Goal: Contribute content: Contribute content

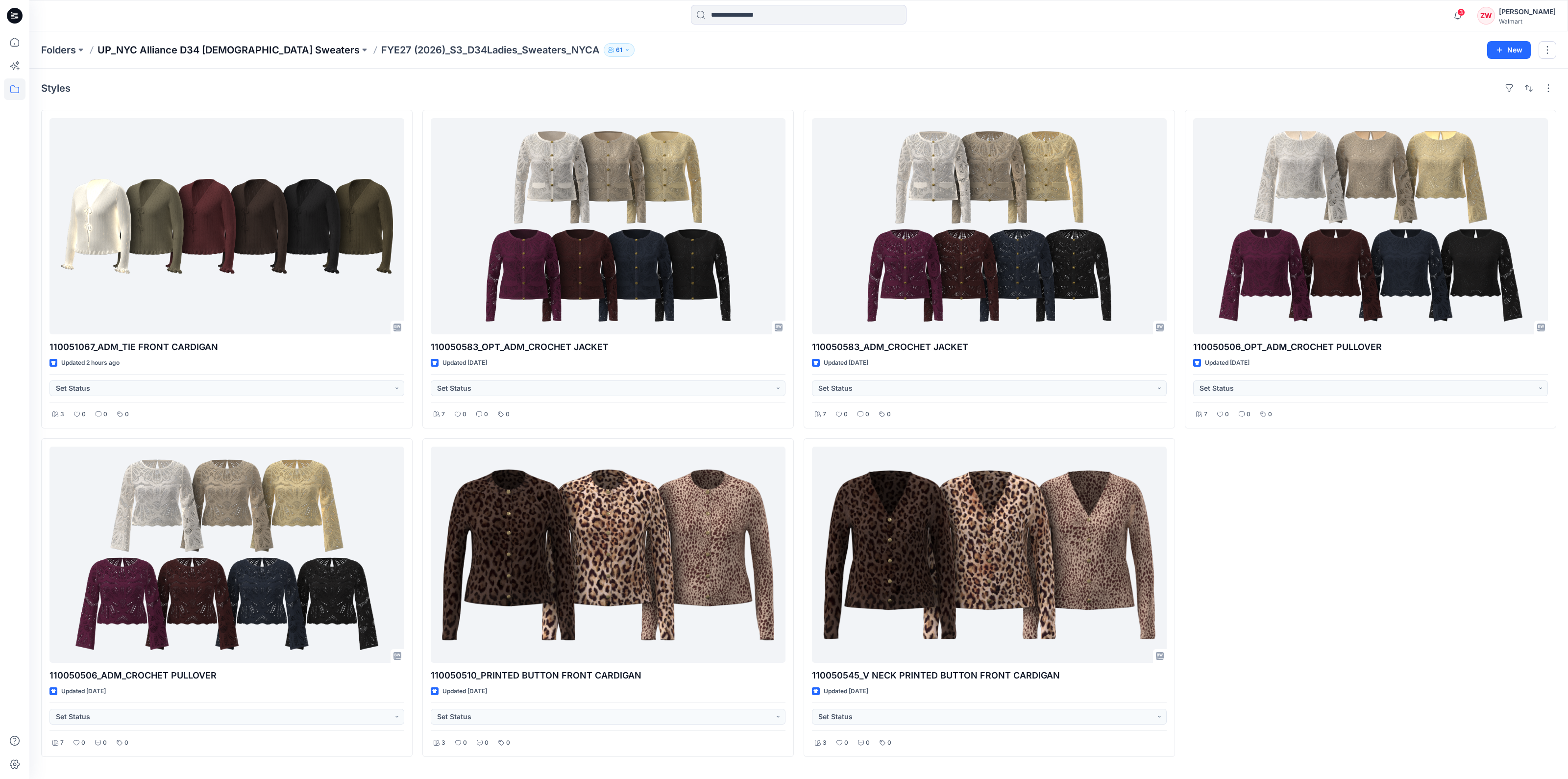
click at [240, 46] on p "UP_NYC Alliance D34 [DEMOGRAPHIC_DATA] Sweaters" at bounding box center [228, 50] width 262 height 14
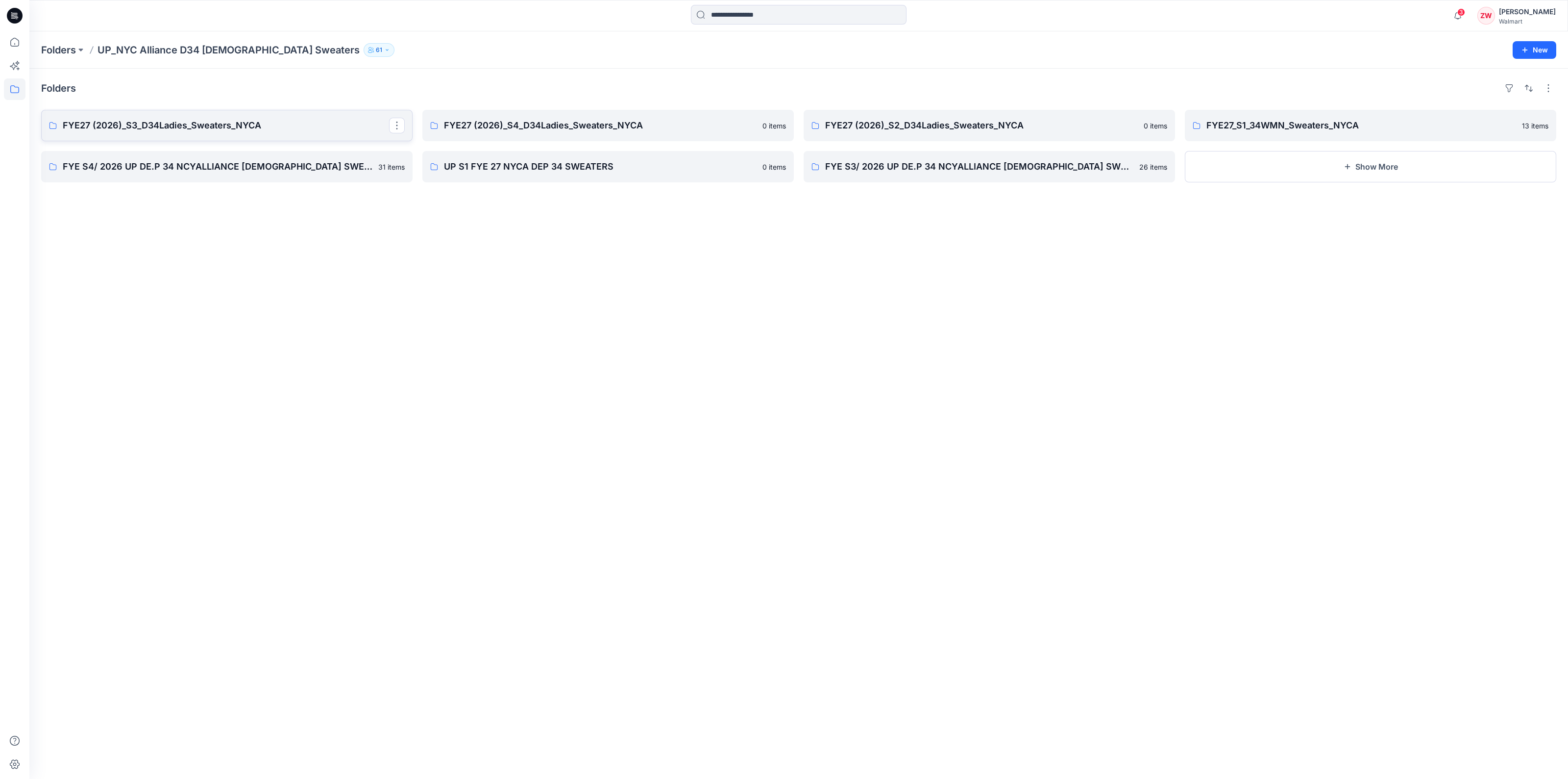
click at [167, 130] on p "FYE27 (2026)_S3_D34Ladies_Sweaters_NYCA" at bounding box center [226, 125] width 326 height 14
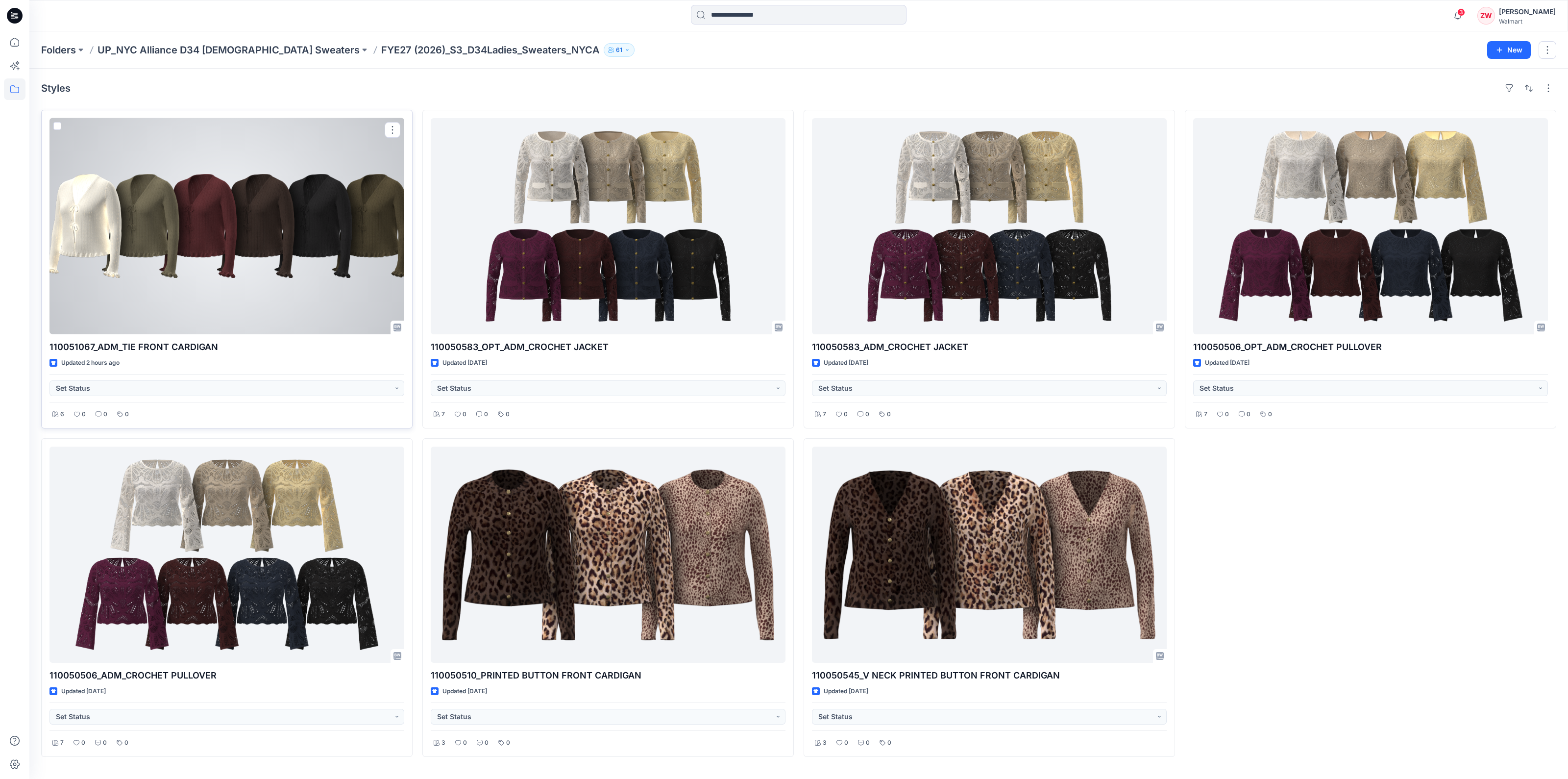
click at [248, 235] on div at bounding box center [226, 226] width 355 height 216
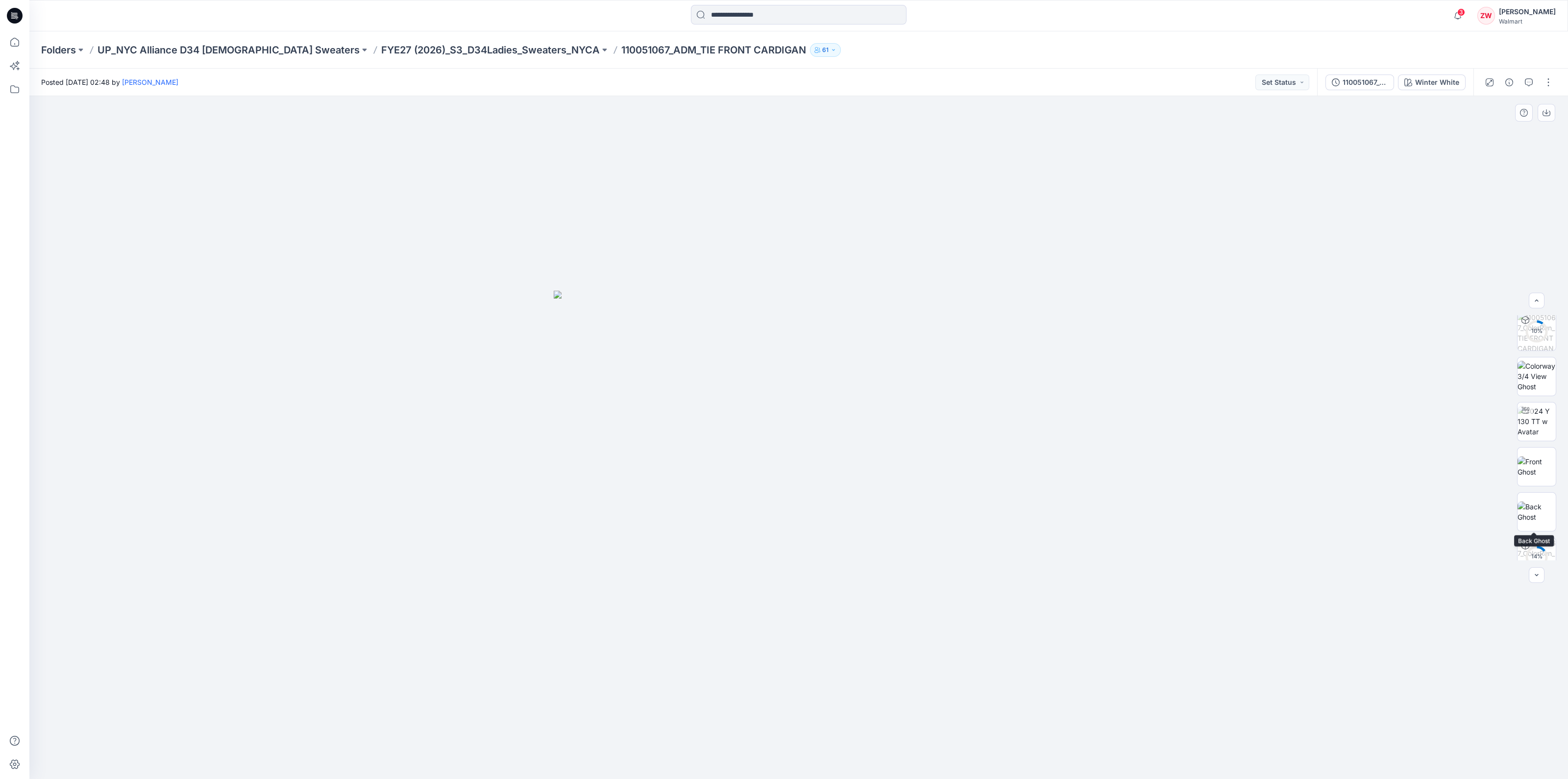
scroll to position [245, 0]
click at [1539, 407] on img at bounding box center [1536, 406] width 38 height 21
click at [1541, 343] on img at bounding box center [1536, 334] width 38 height 31
click at [1536, 425] on img at bounding box center [1536, 425] width 38 height 21
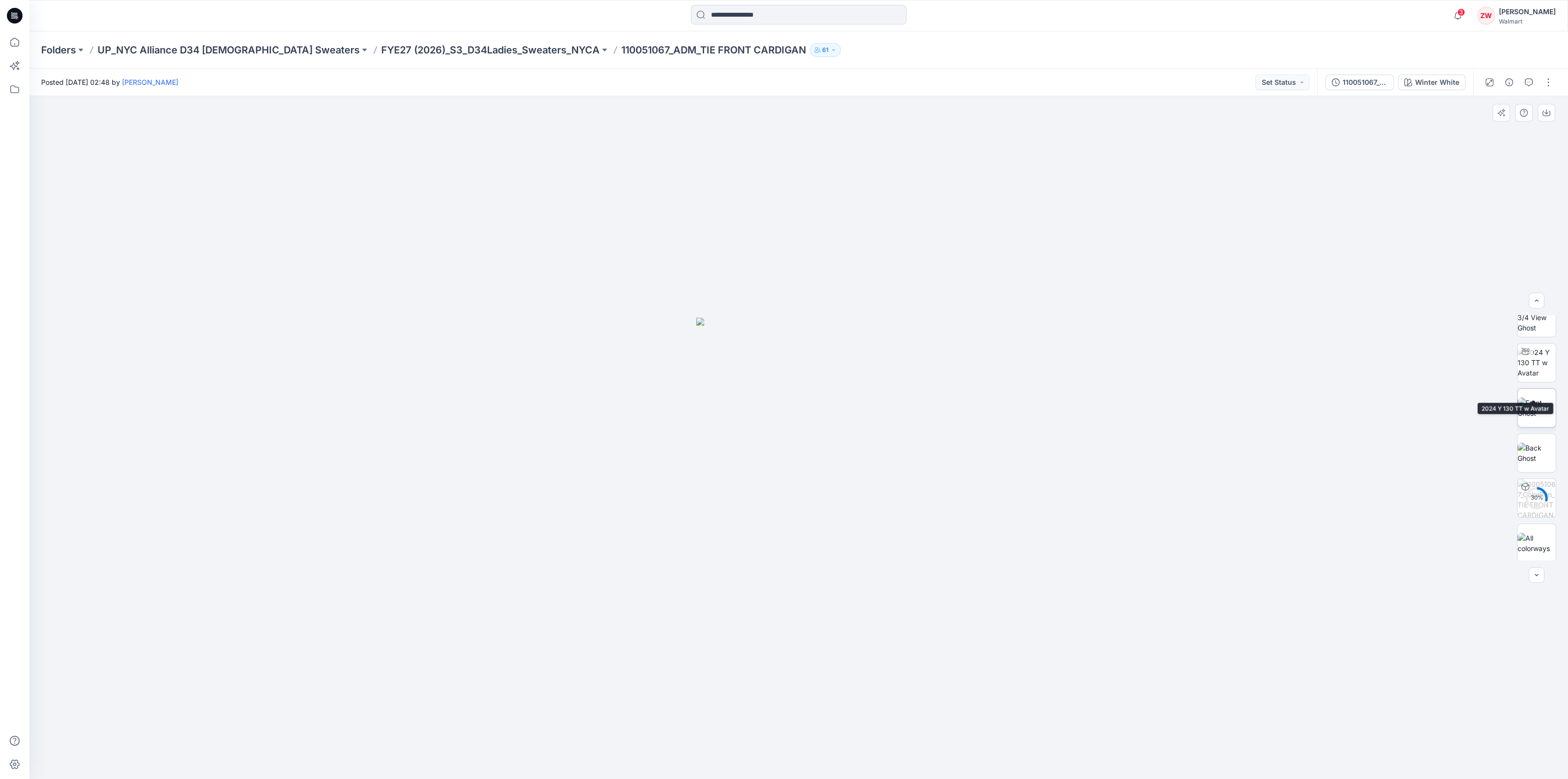
scroll to position [245, 0]
click at [1538, 459] on img at bounding box center [1536, 451] width 38 height 21
click at [461, 48] on p "FYE27 (2026)_S3_D34Ladies_Sweaters_NYCA" at bounding box center [490, 50] width 219 height 14
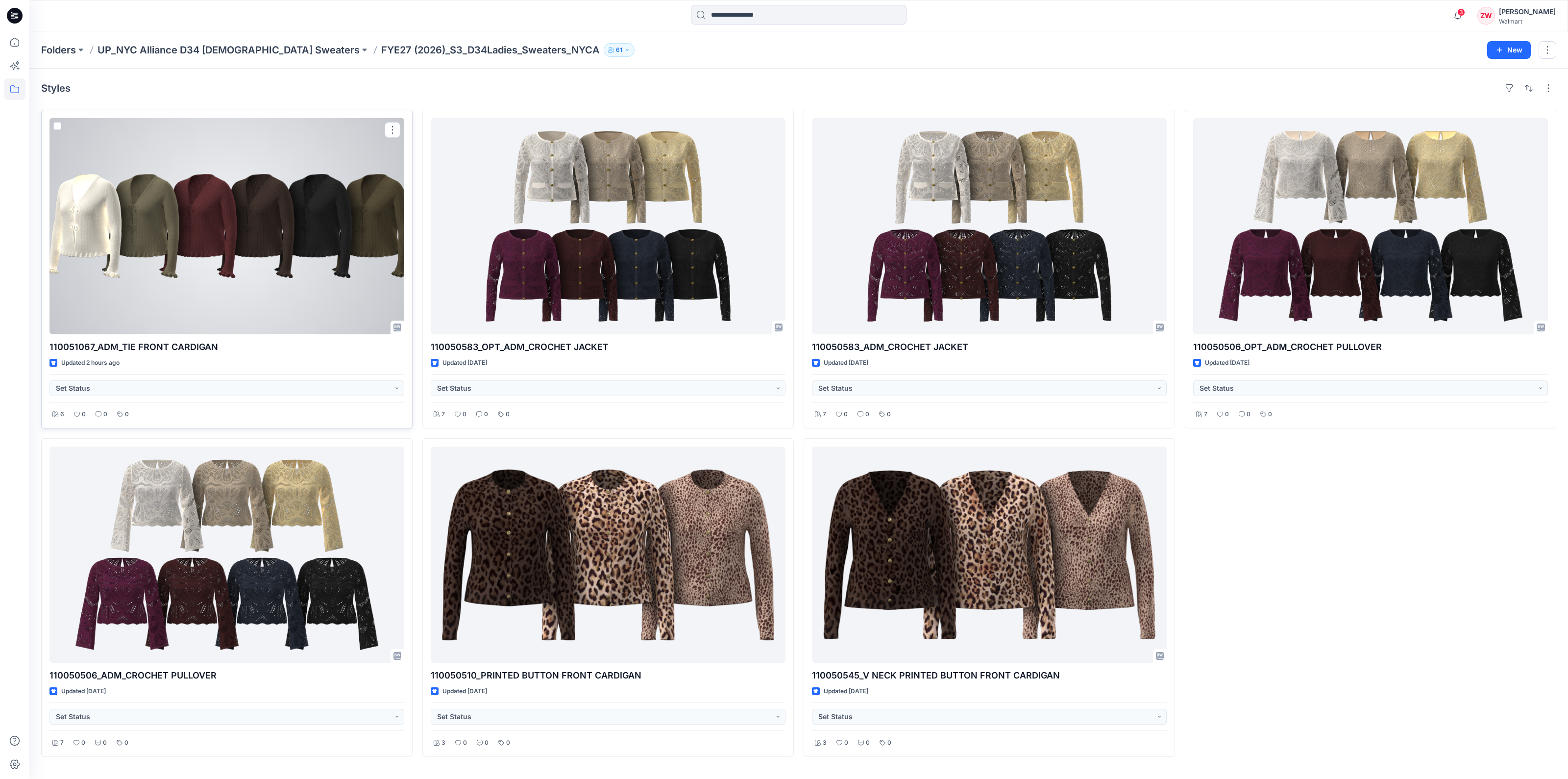
click at [265, 234] on div at bounding box center [226, 226] width 355 height 216
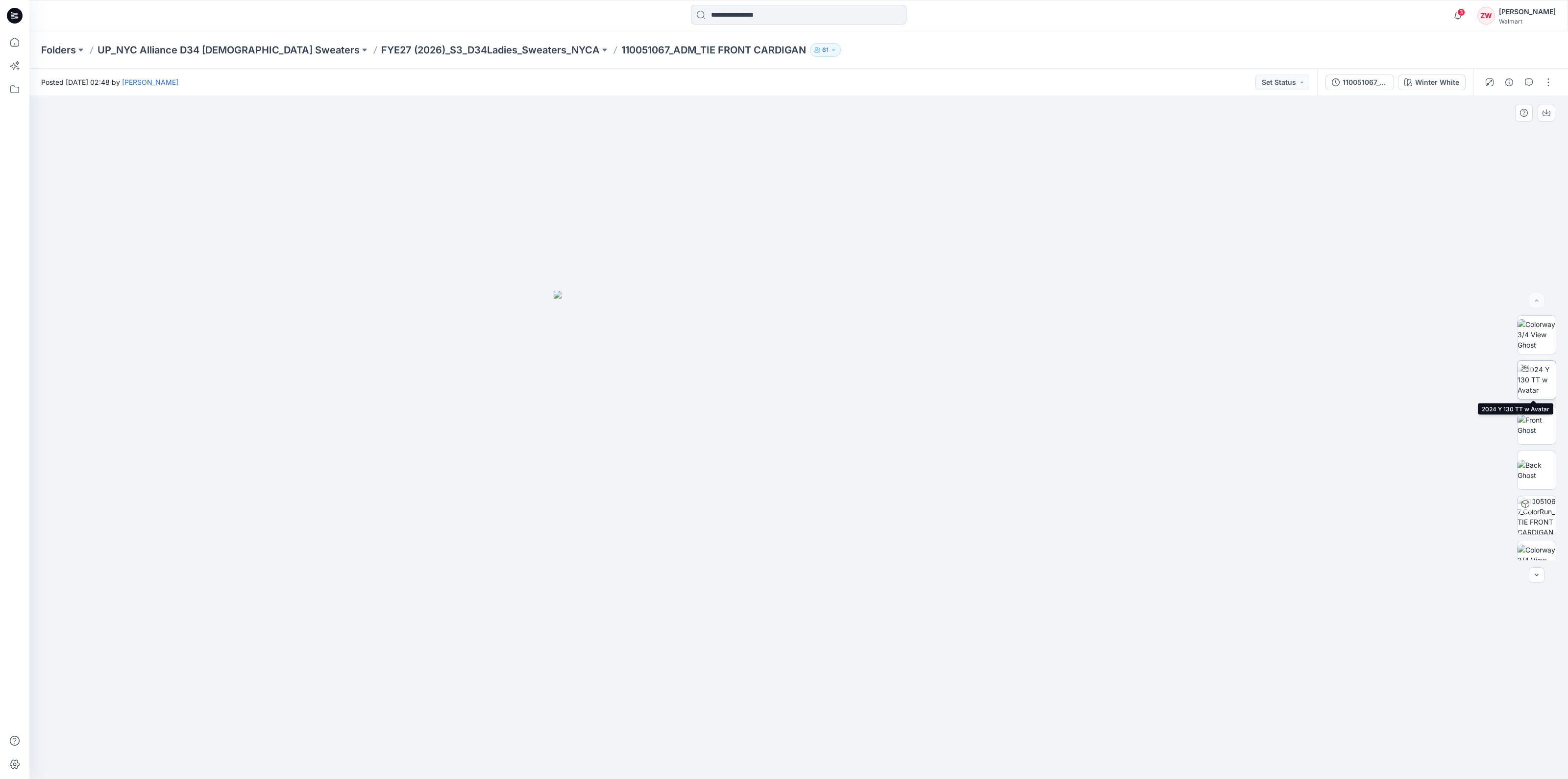
click at [1531, 376] on img at bounding box center [1536, 379] width 38 height 31
click at [1529, 430] on img at bounding box center [1536, 425] width 38 height 21
click at [1531, 464] on img at bounding box center [1536, 470] width 38 height 21
click at [1534, 499] on img at bounding box center [1536, 515] width 38 height 38
click at [1532, 381] on img at bounding box center [1536, 376] width 38 height 31
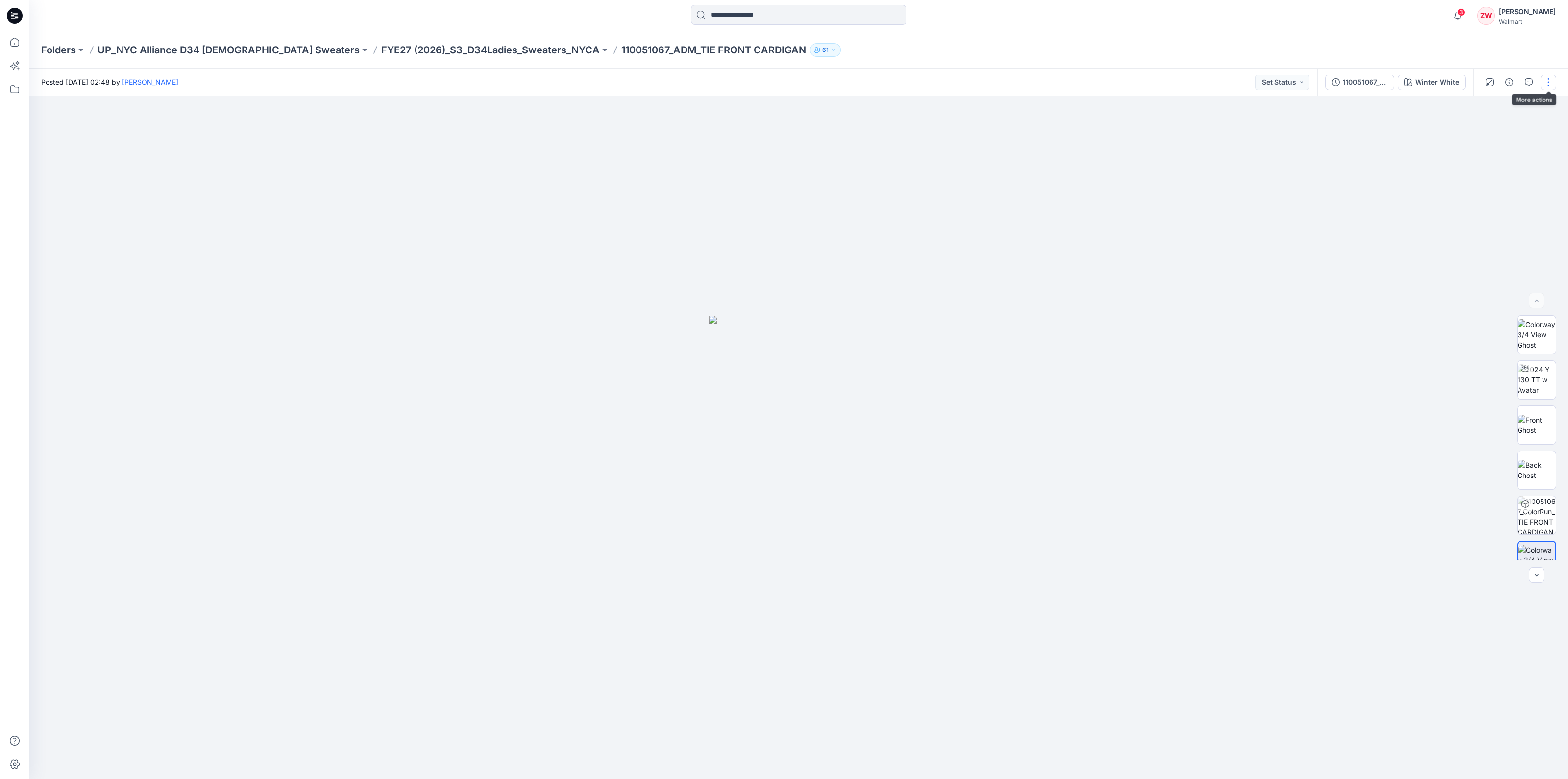
click at [1549, 82] on button "button" at bounding box center [1549, 82] width 16 height 16
click at [1492, 129] on button "Edit" at bounding box center [1507, 133] width 90 height 18
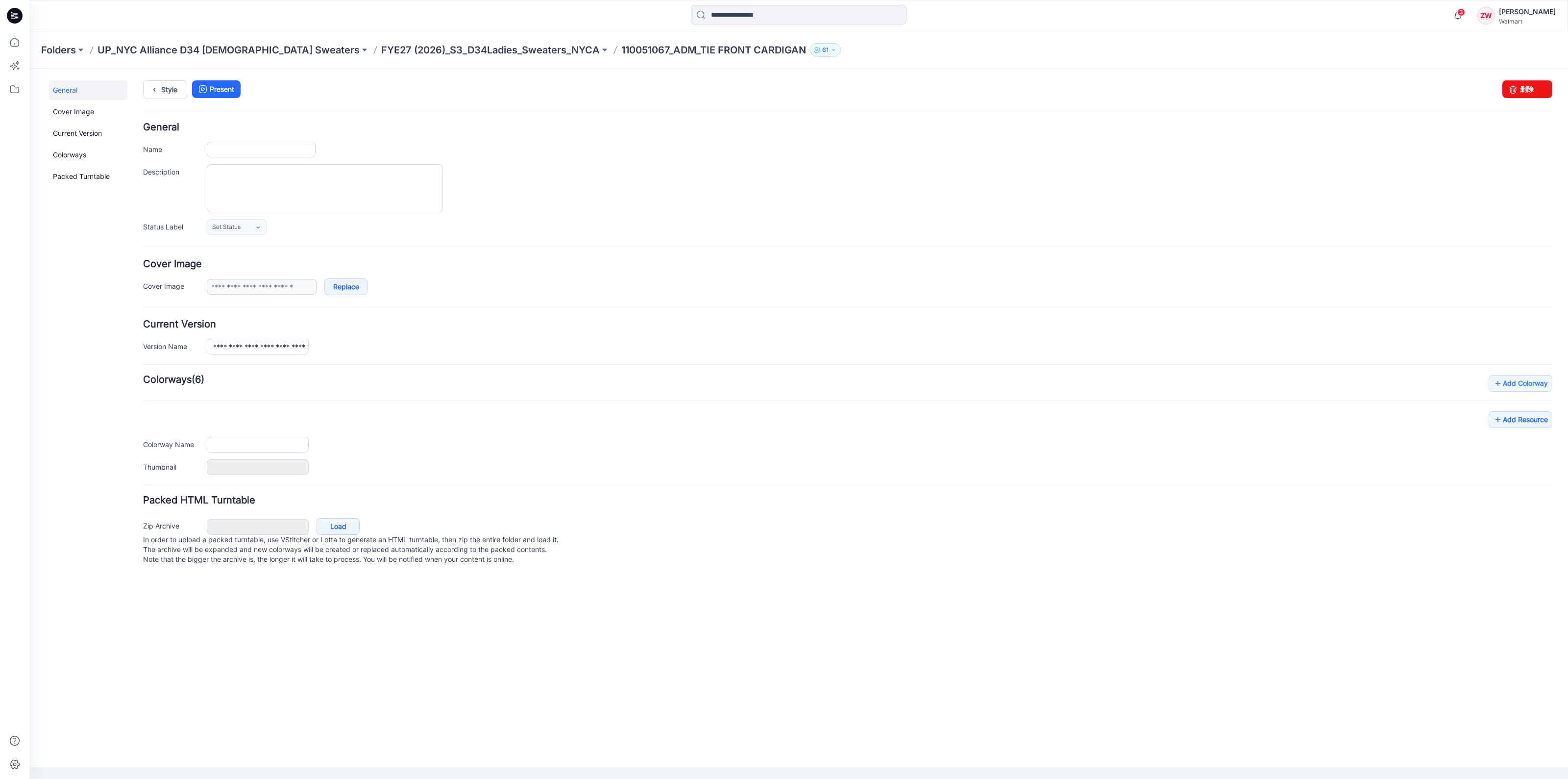
type input "**********"
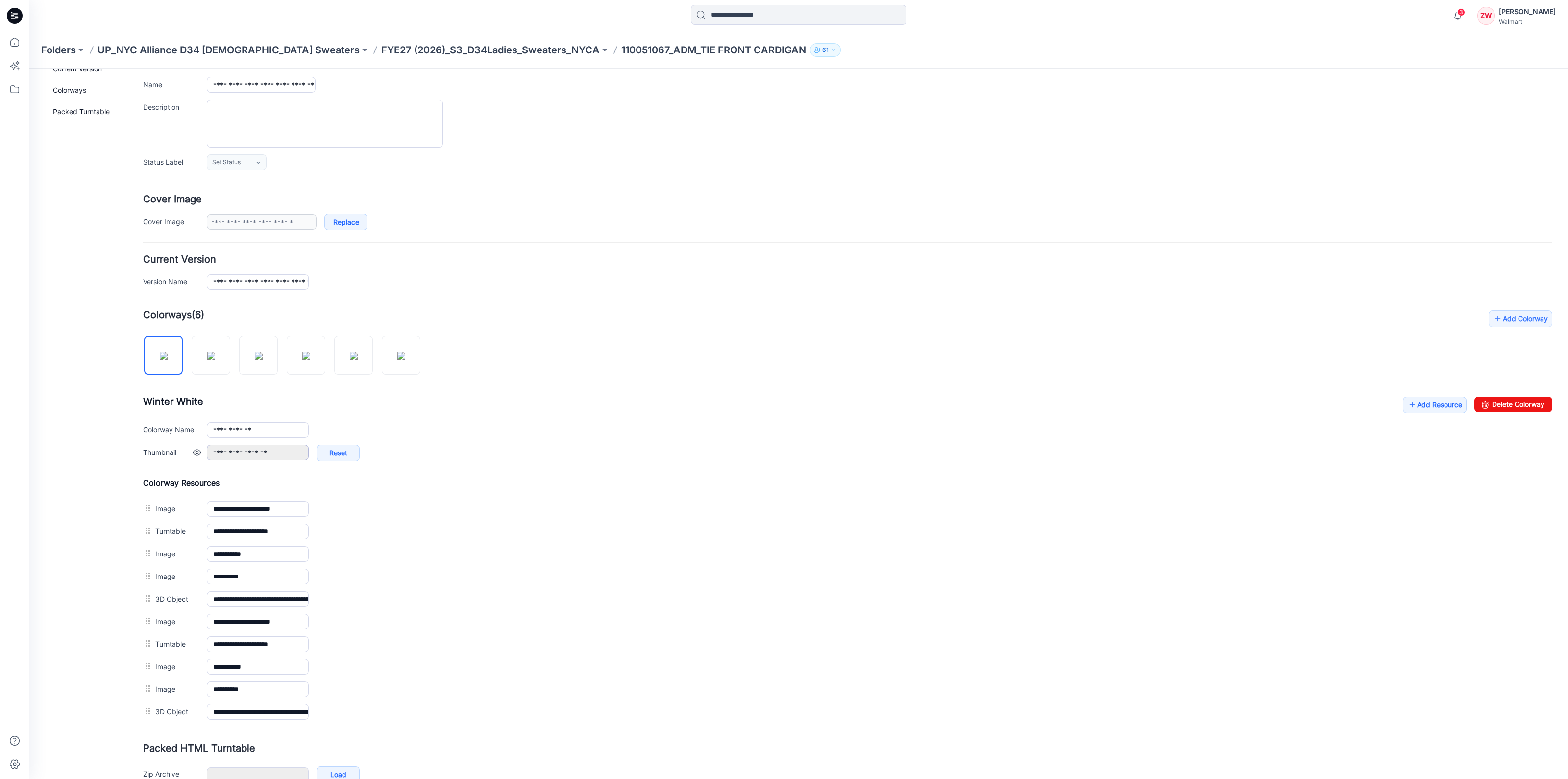
scroll to position [118, 0]
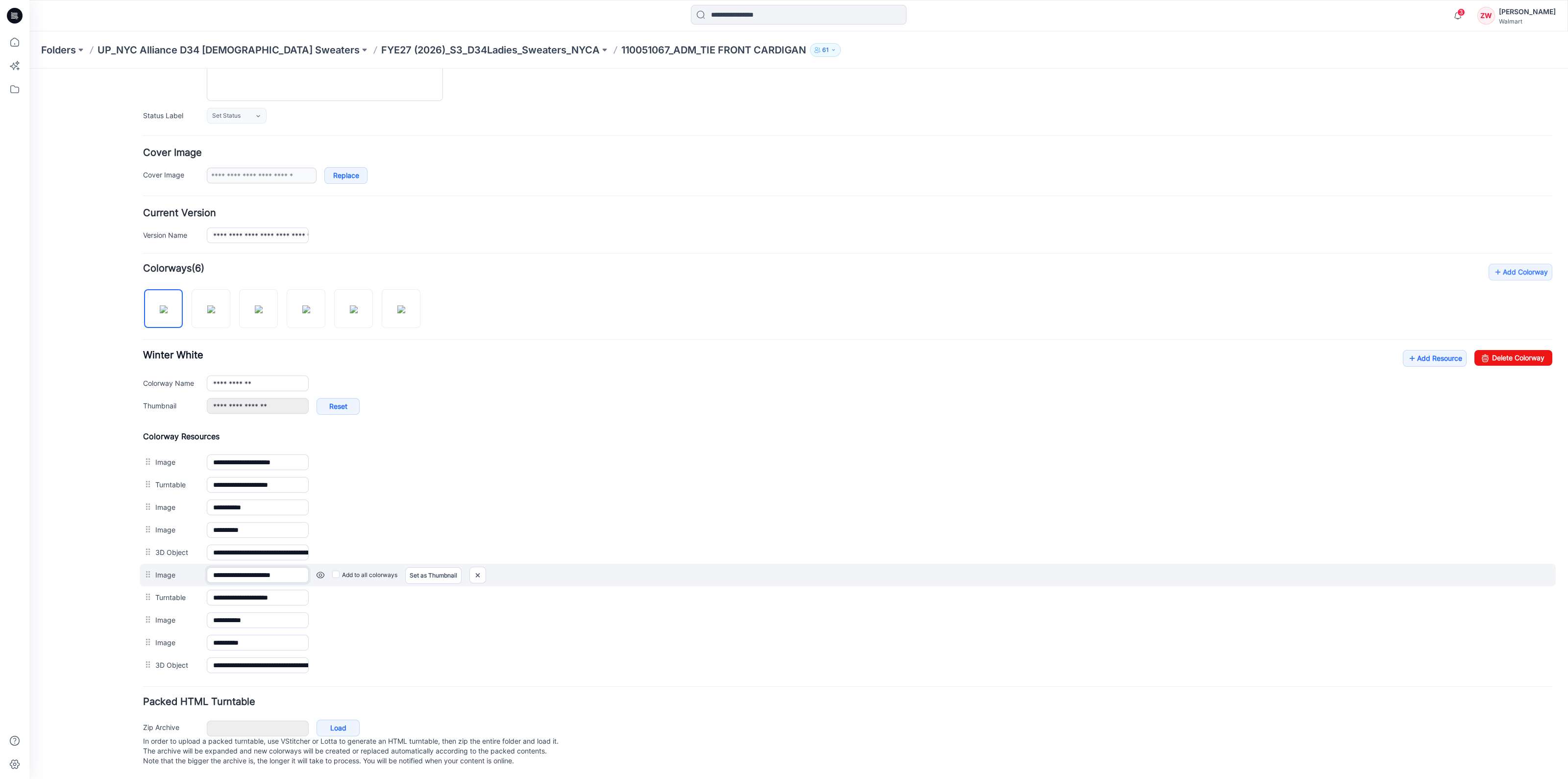
click at [301, 567] on input "**********" at bounding box center [257, 575] width 102 height 16
click at [533, 570] on div "Add to all colorways Set as Thumbnail Unset as Thumbnail" at bounding box center [930, 575] width 1244 height 16
drag, startPoint x: 481, startPoint y: 569, endPoint x: 875, endPoint y: 124, distance: 594.4
click at [481, 569] on img at bounding box center [478, 575] width 16 height 16
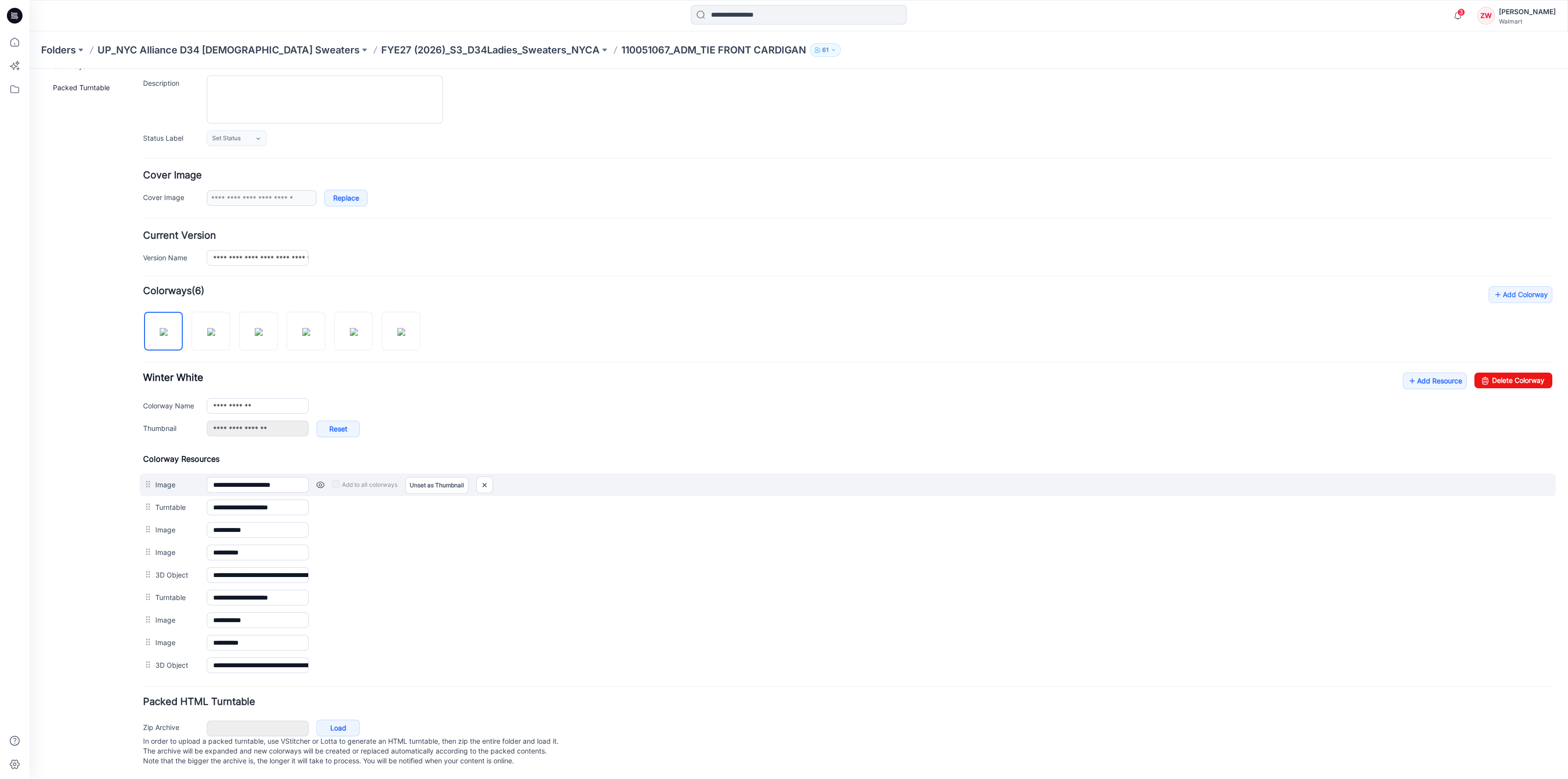
scroll to position [84, 0]
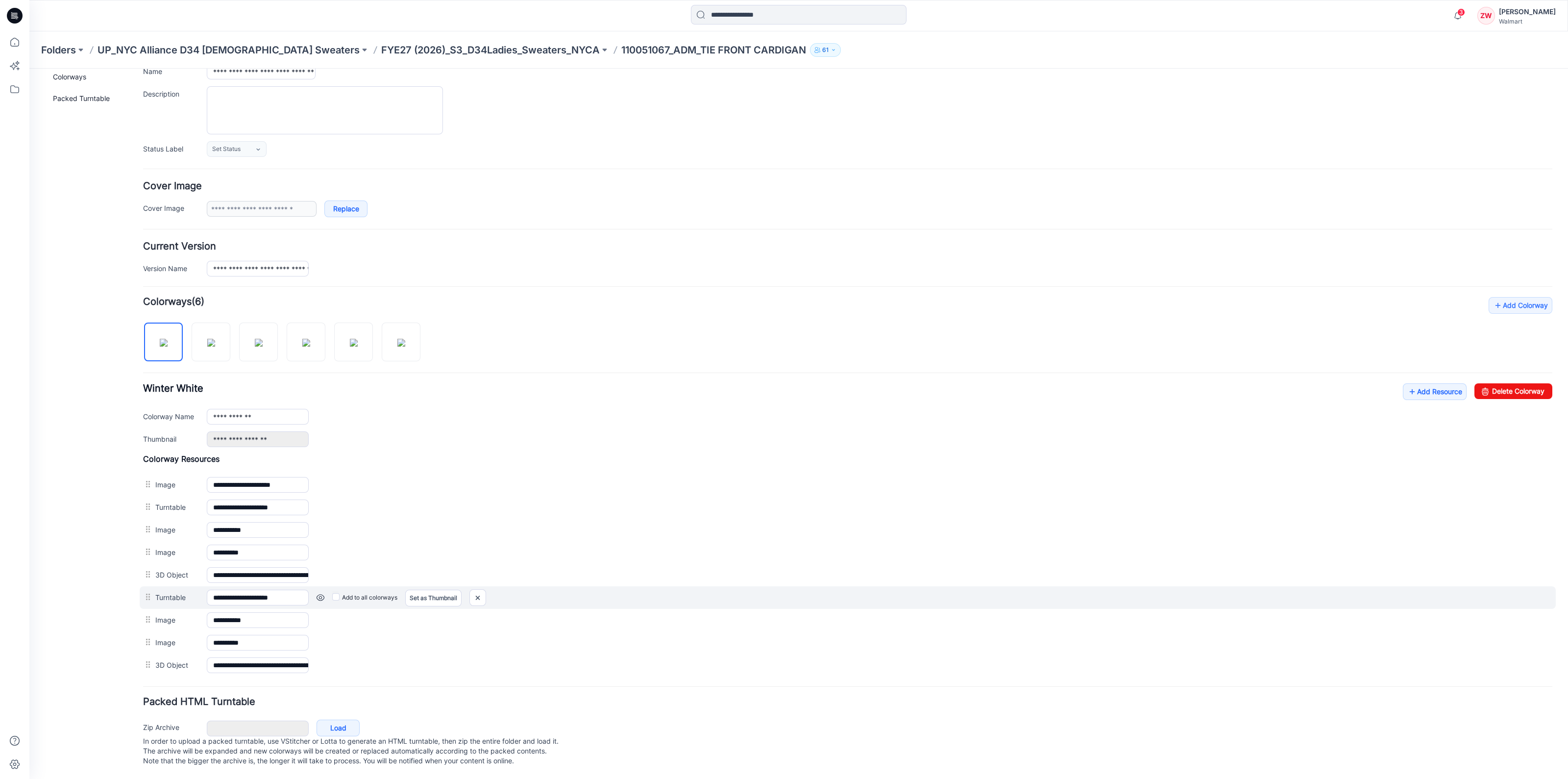
click at [513, 590] on div "Add to all colorways Set as Thumbnail Unset as Thumbnail" at bounding box center [930, 597] width 1244 height 16
click at [478, 590] on img at bounding box center [478, 597] width 16 height 16
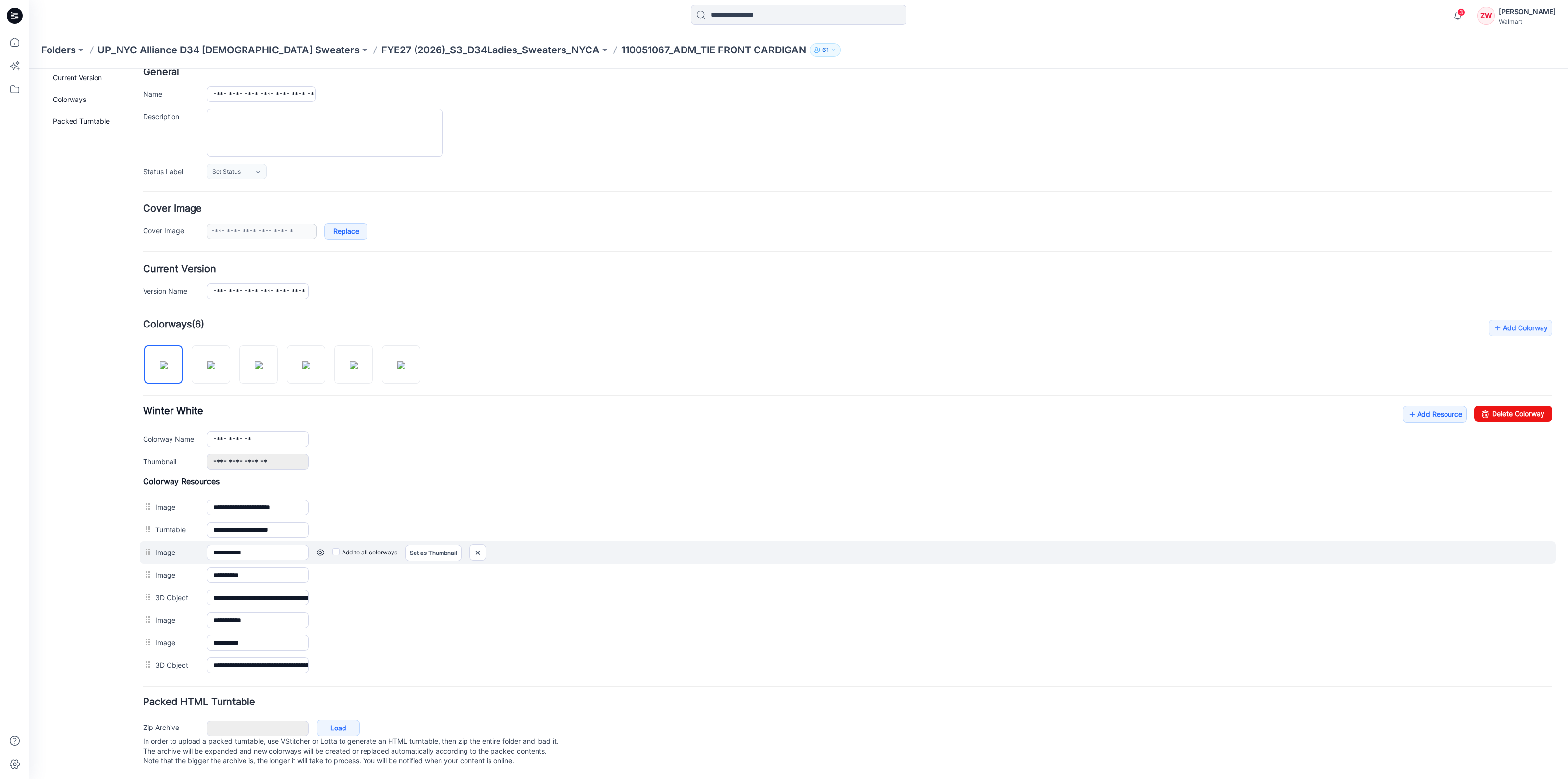
scroll to position [62, 0]
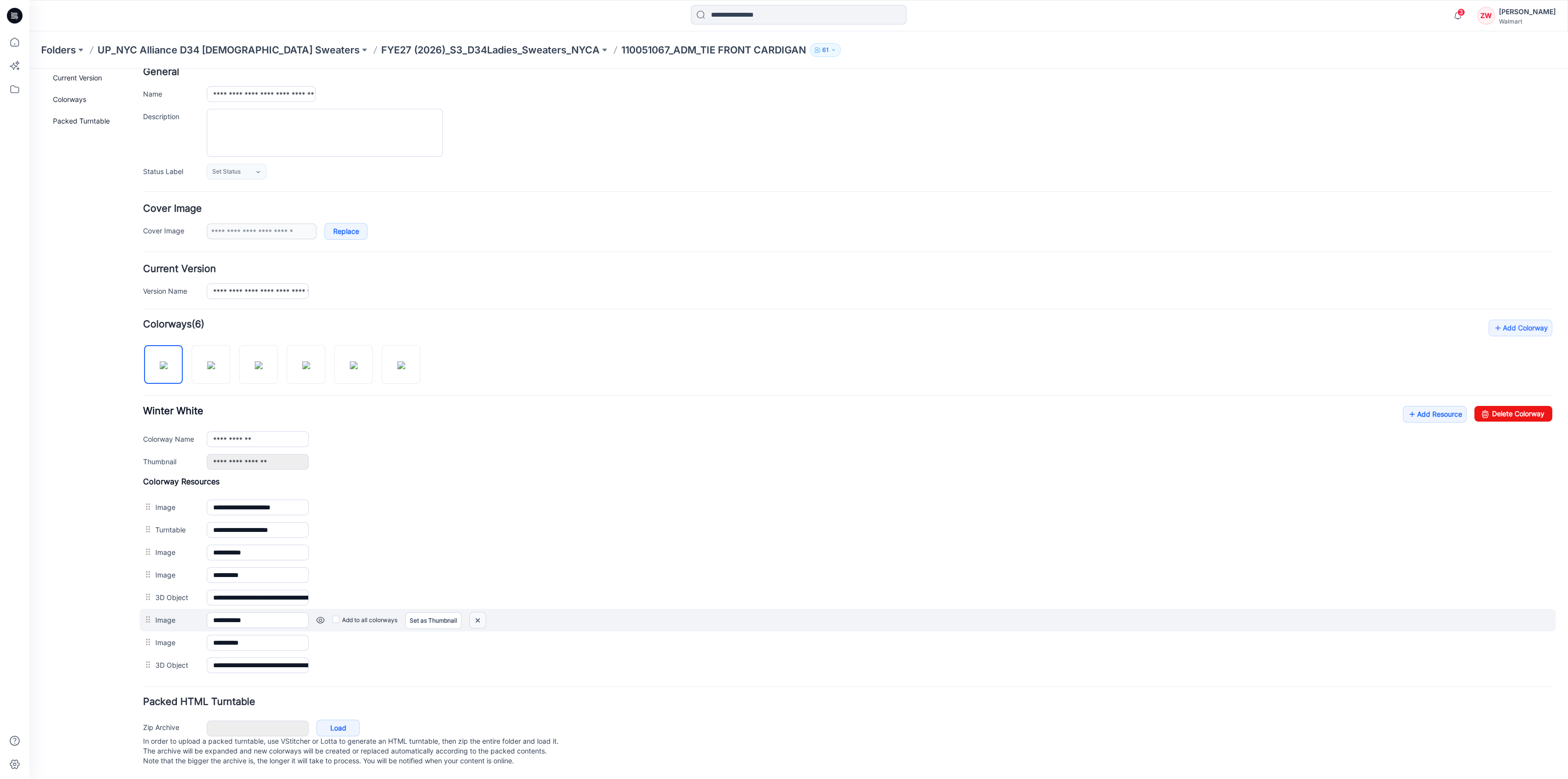
drag, startPoint x: 477, startPoint y: 610, endPoint x: 872, endPoint y: 110, distance: 637.2
click at [477, 612] on img at bounding box center [478, 620] width 16 height 16
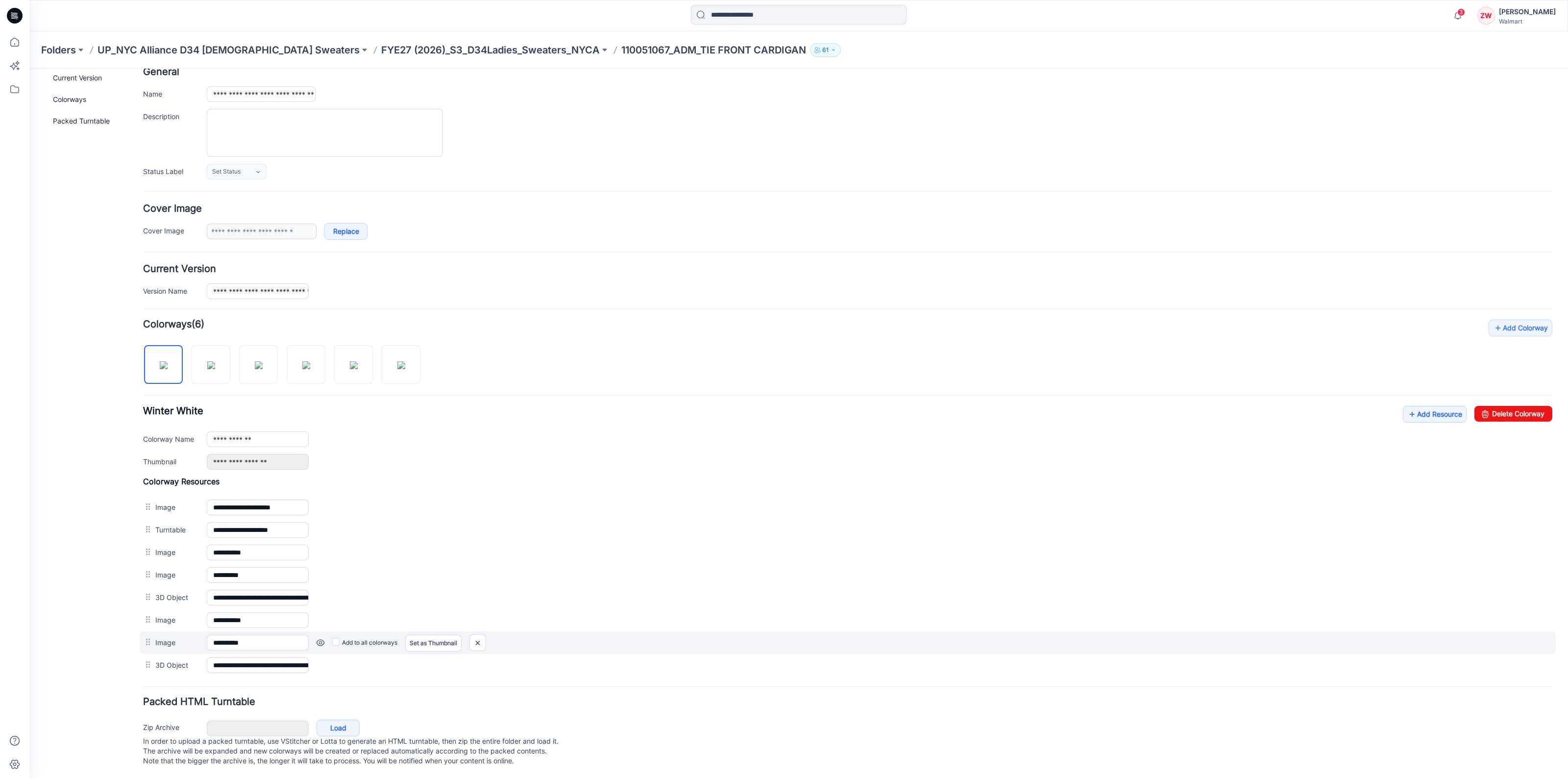
scroll to position [40, 0]
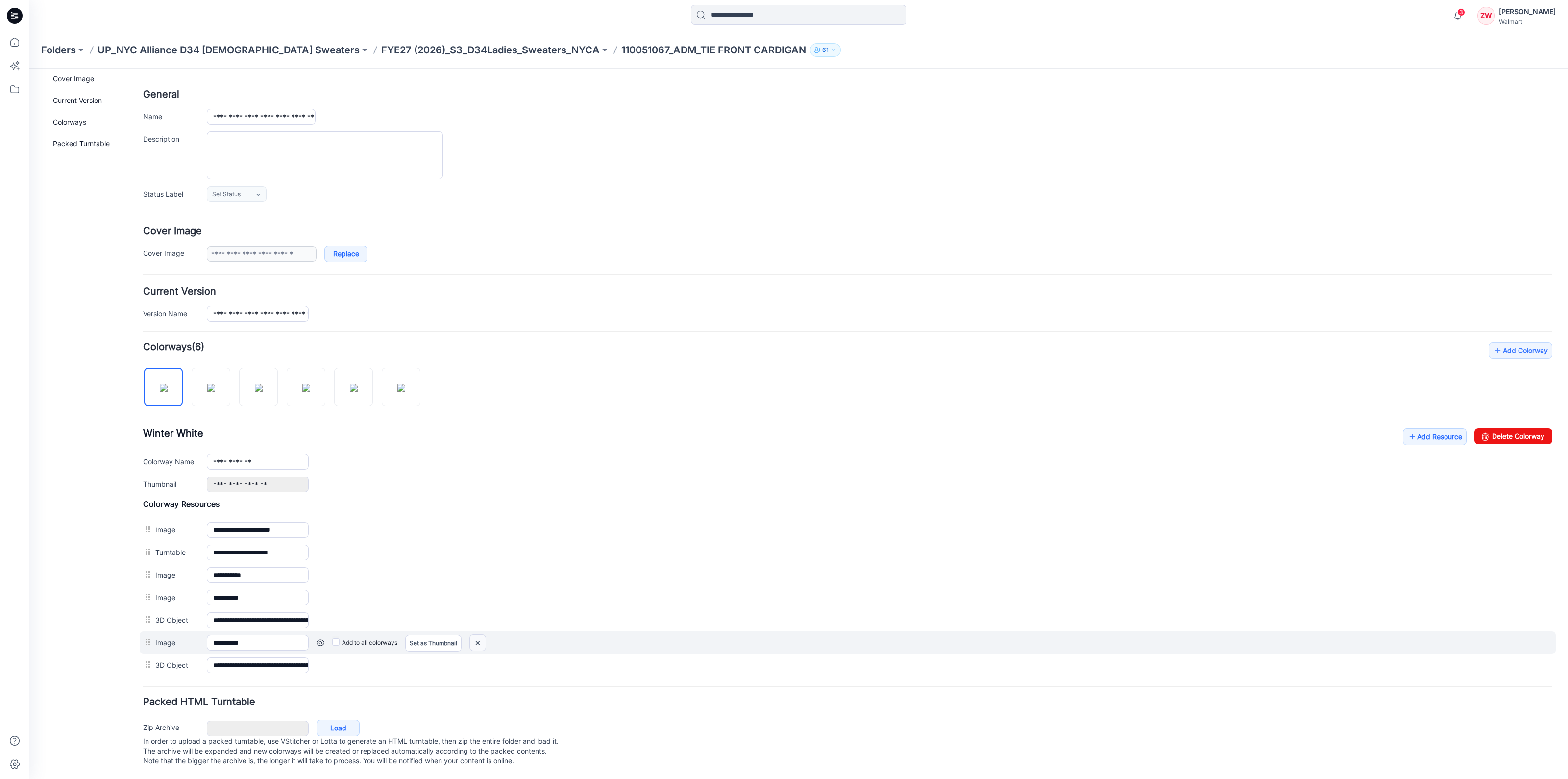
click at [481, 635] on img at bounding box center [478, 643] width 16 height 16
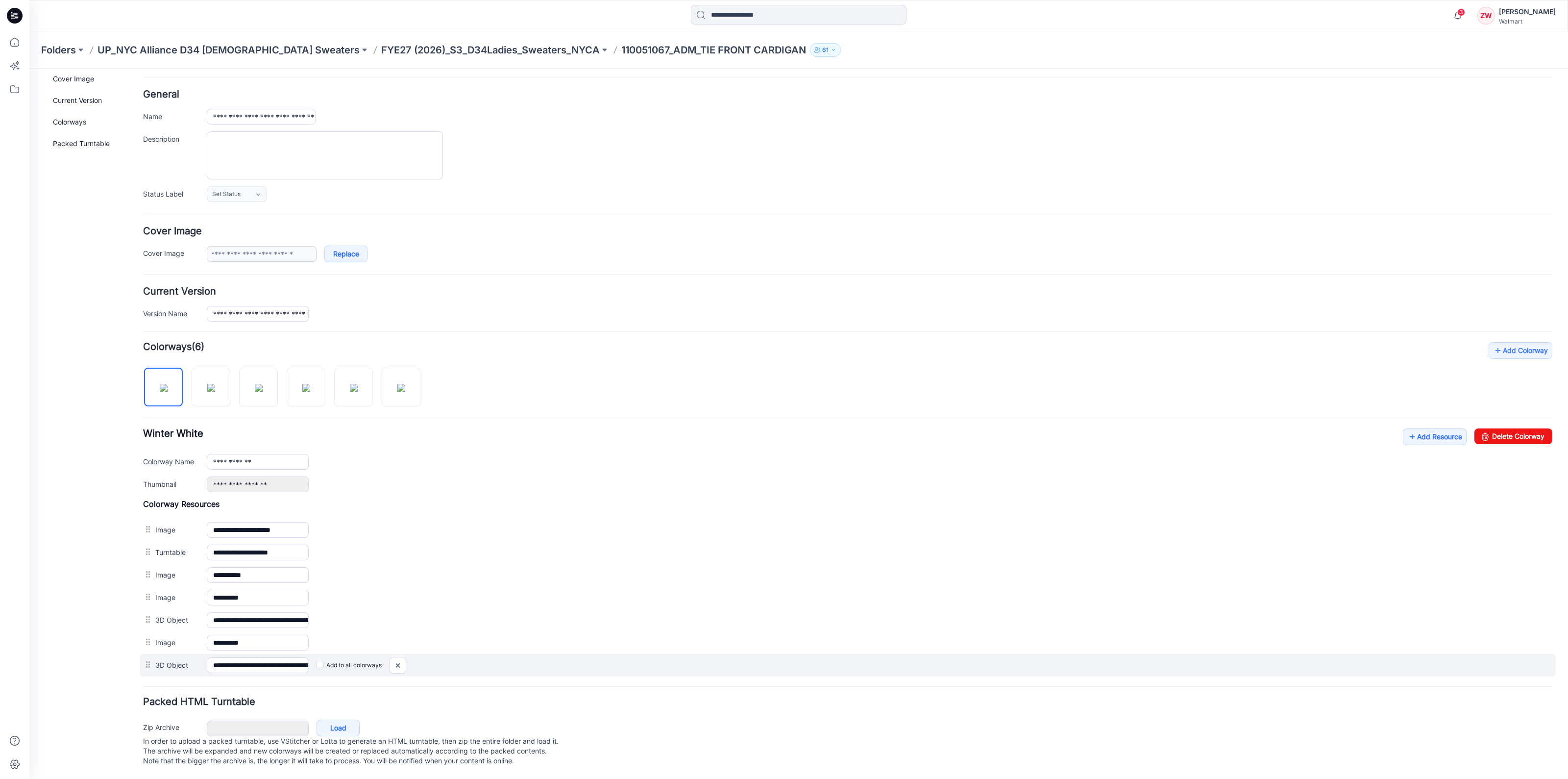
scroll to position [17, 0]
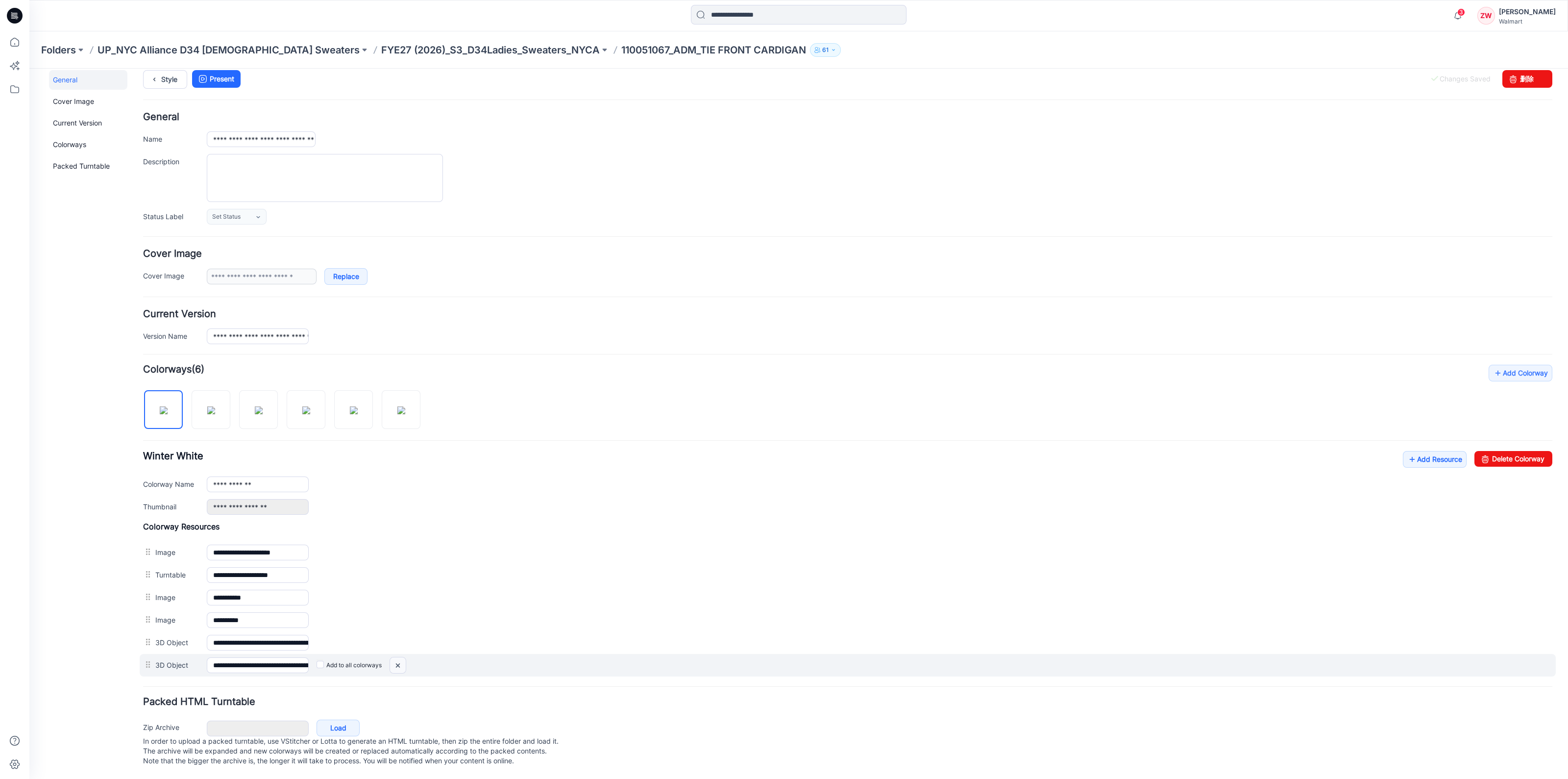
click at [403, 658] on img at bounding box center [398, 666] width 16 height 16
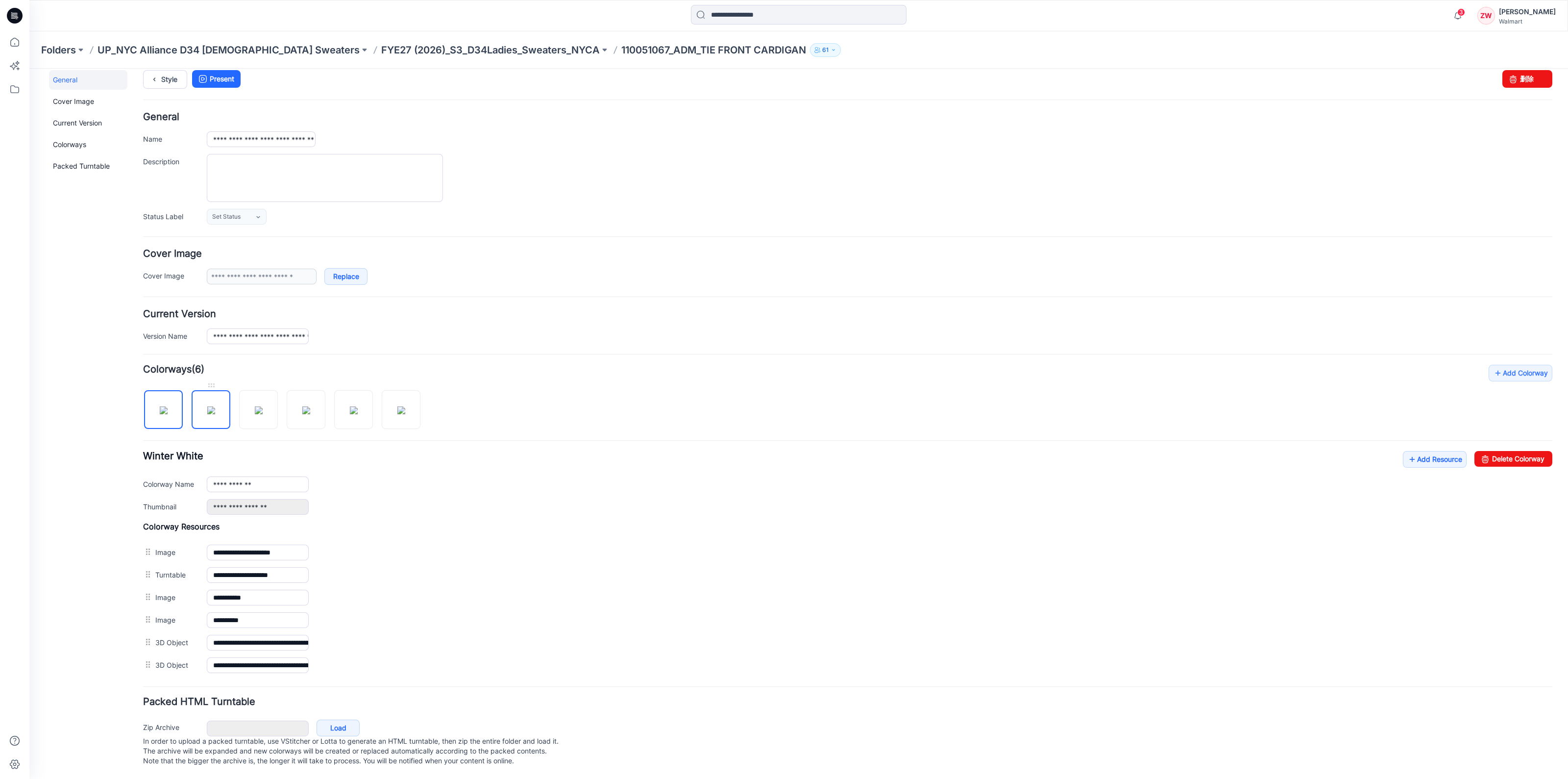
click at [211, 409] on img at bounding box center [211, 410] width 8 height 8
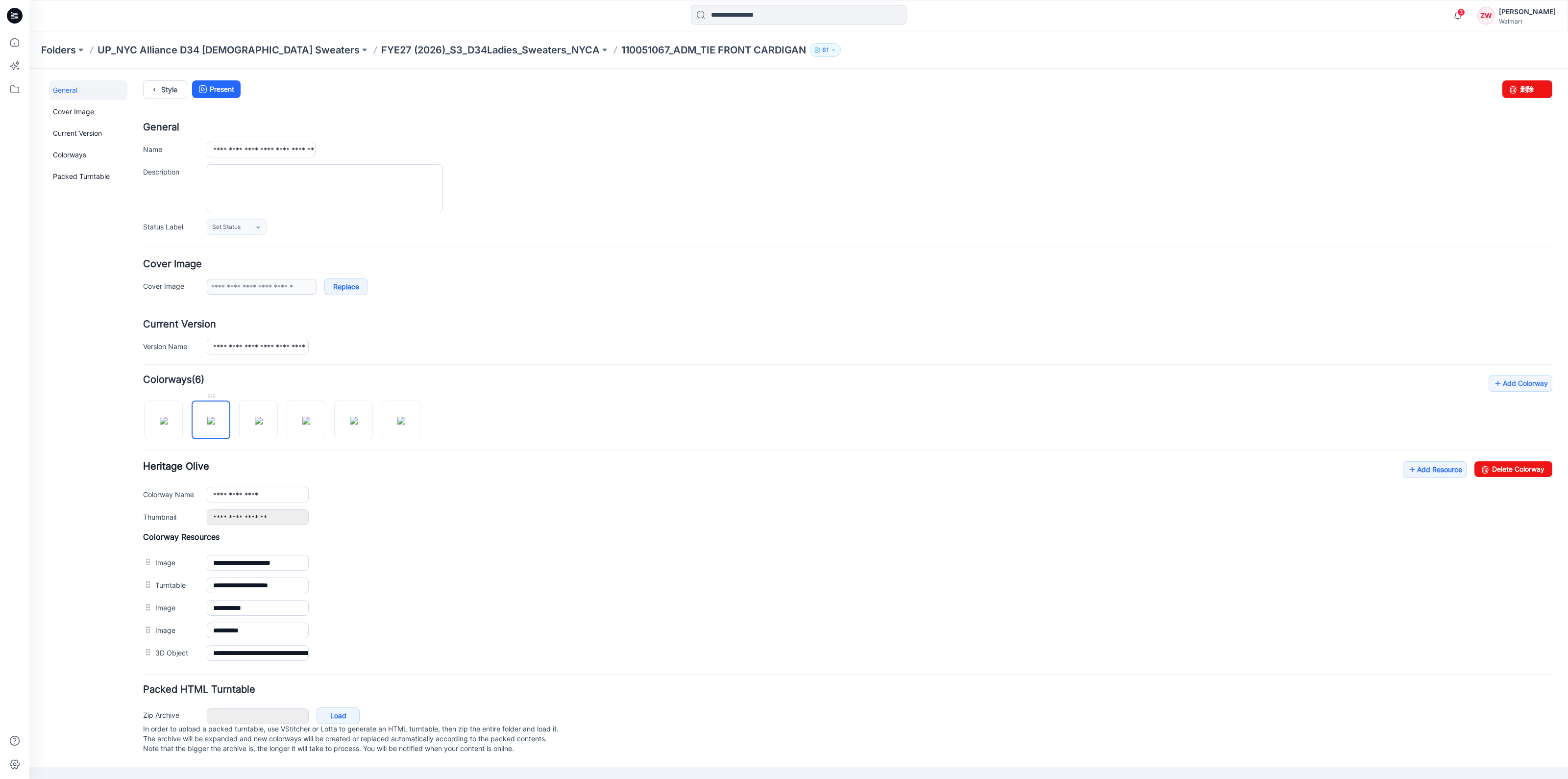
scroll to position [0, 0]
click at [167, 417] on img at bounding box center [163, 420] width 8 height 8
type input "**********"
click at [460, 52] on p "FYE27 (2026)_S3_D34Ladies_Sweaters_NYCA" at bounding box center [490, 50] width 219 height 14
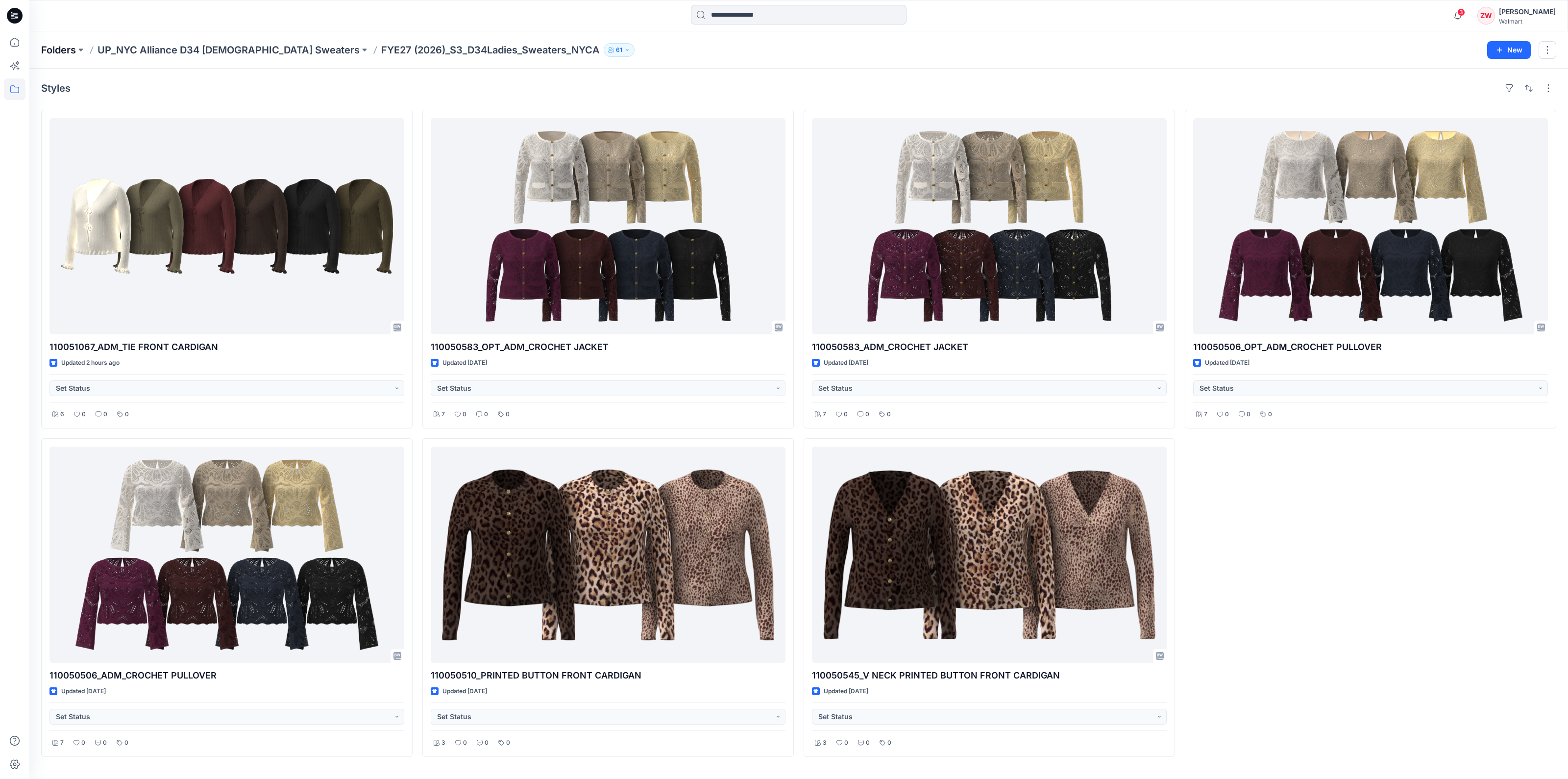
click at [62, 48] on p "Folders" at bounding box center [58, 50] width 35 height 14
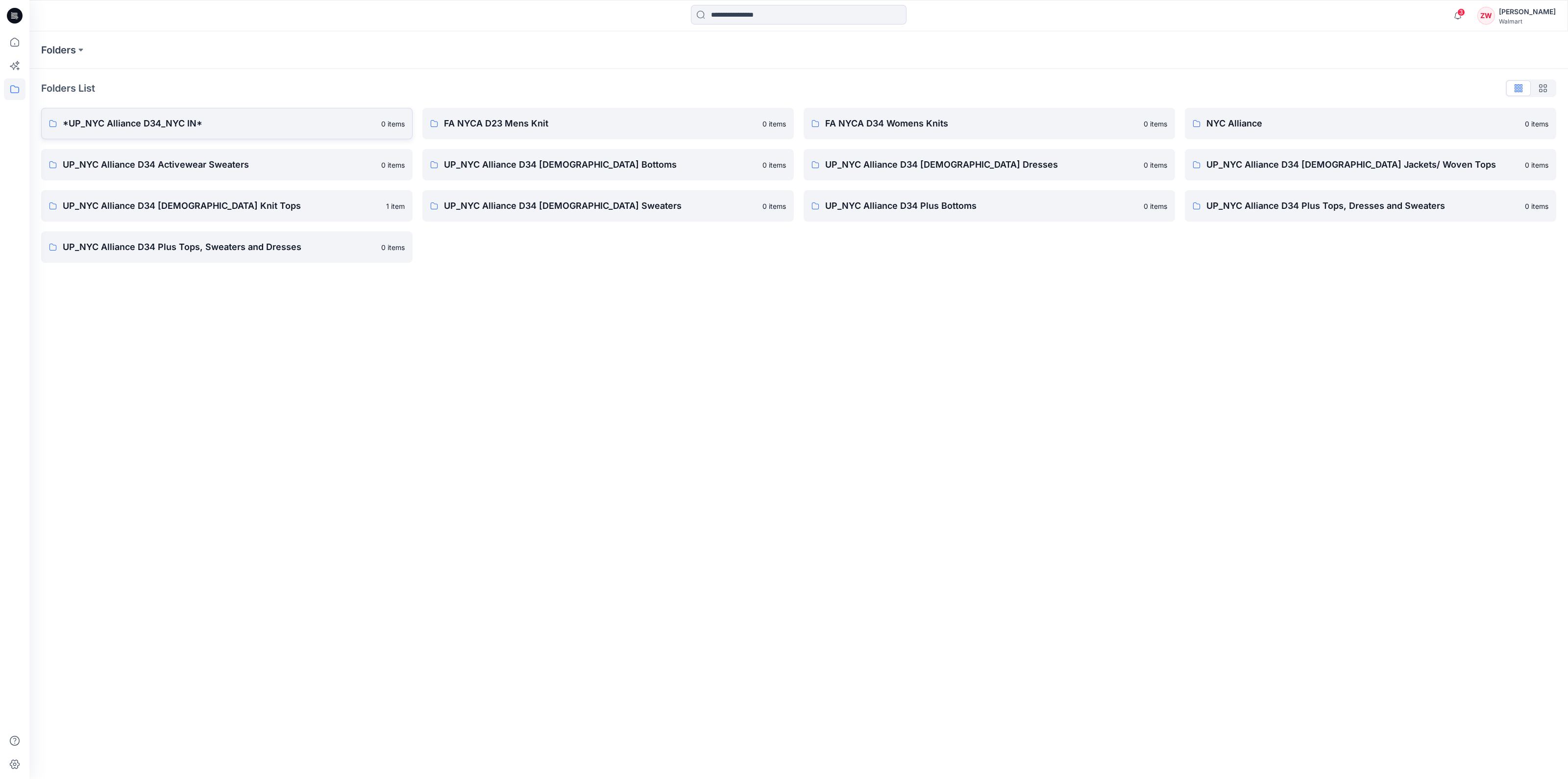
click at [119, 119] on p "*UP_NYC Alliance D34_NYC IN*" at bounding box center [219, 124] width 313 height 14
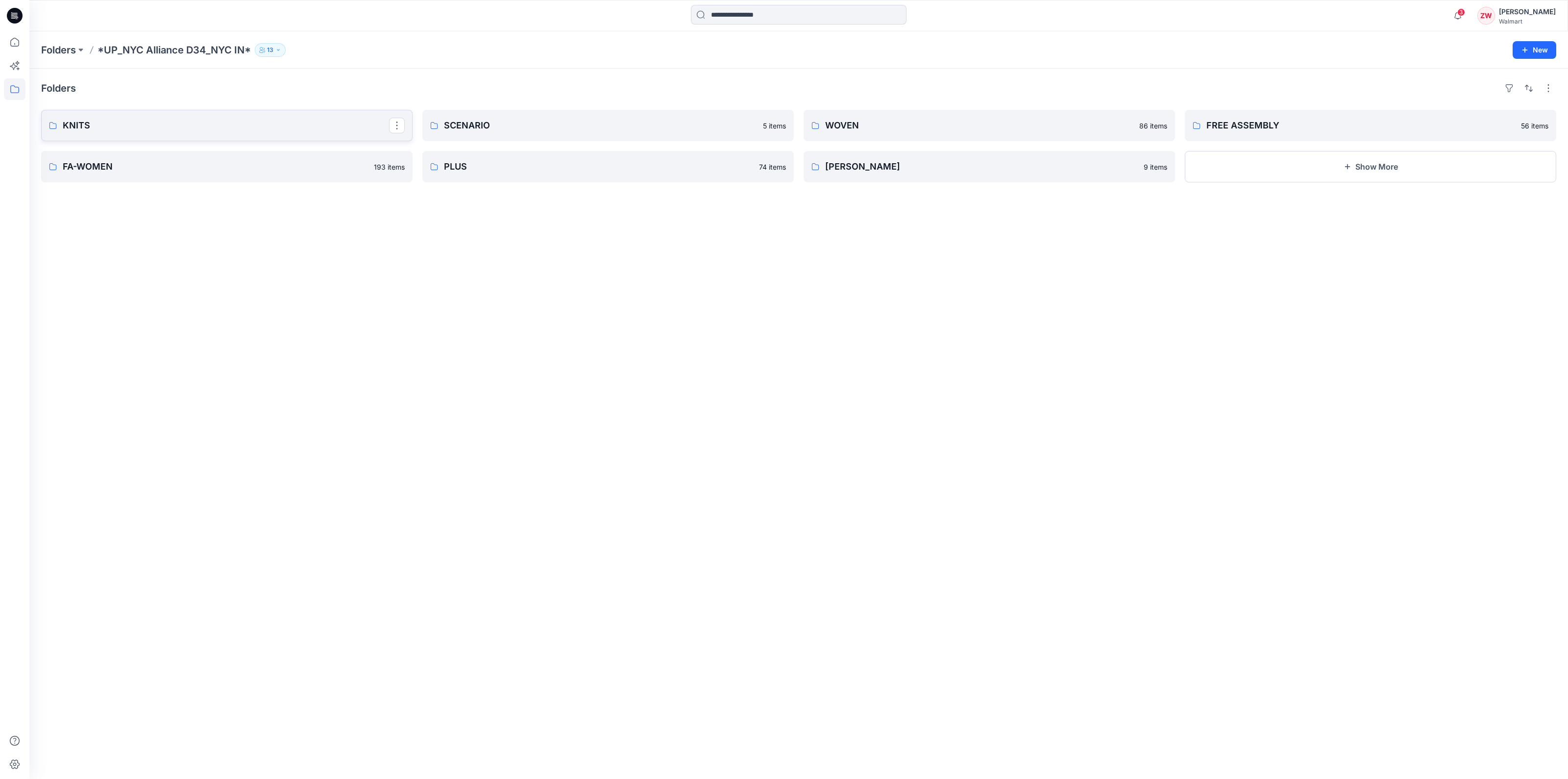
click at [225, 128] on p "KNITS" at bounding box center [226, 125] width 326 height 14
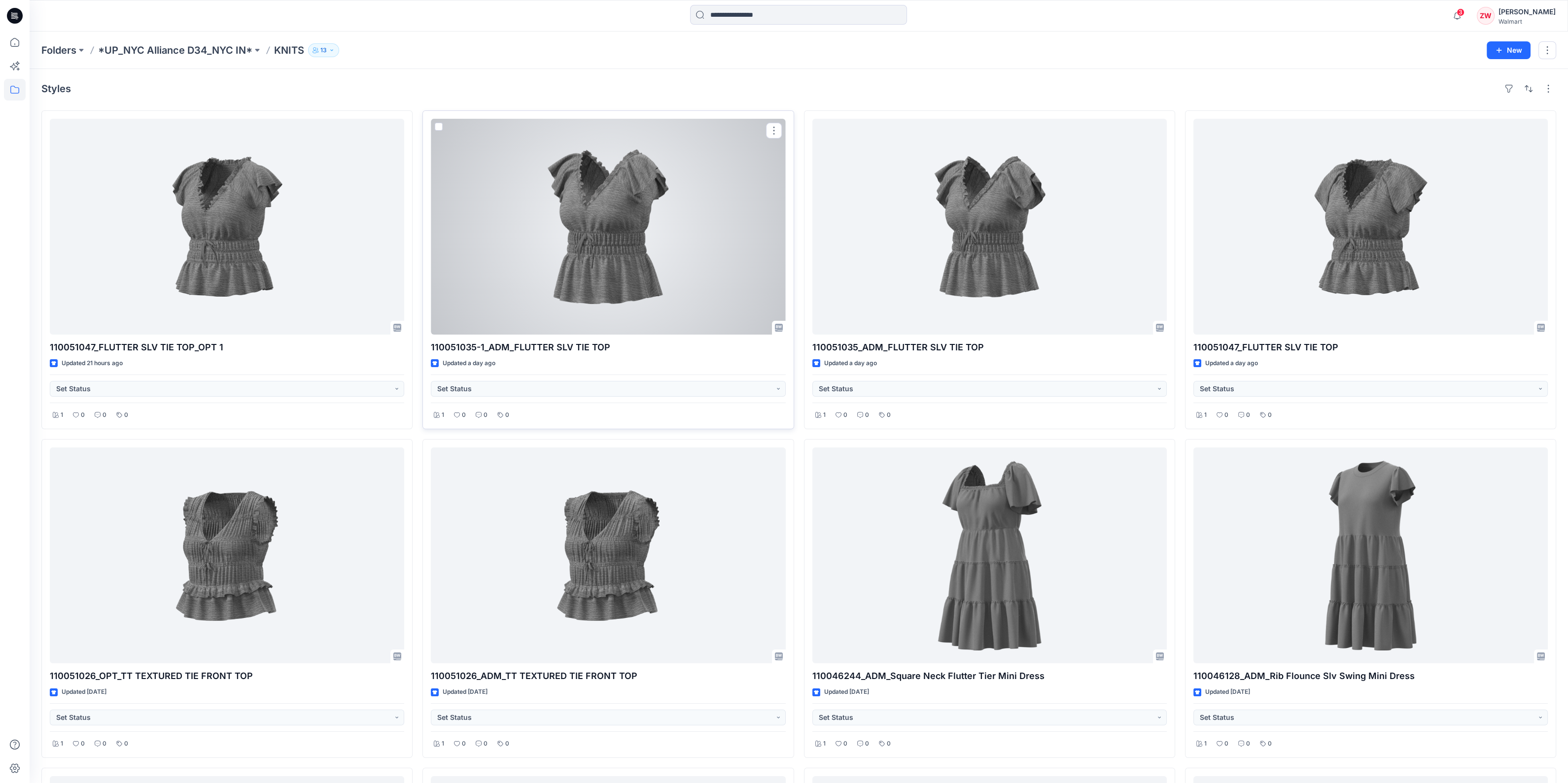
click at [492, 198] on div at bounding box center [608, 227] width 354 height 216
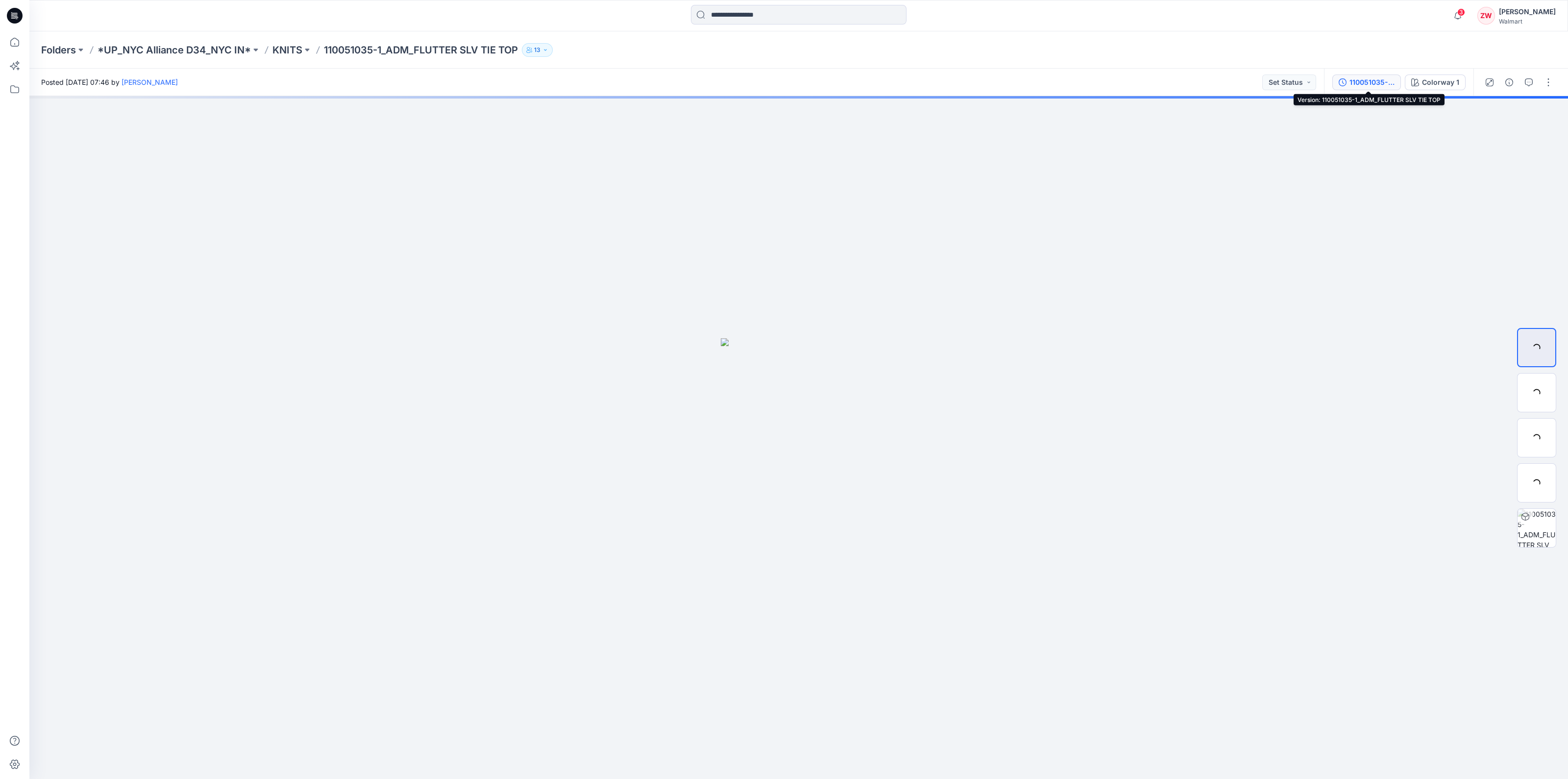
click at [1346, 81] on icon "button" at bounding box center [1342, 82] width 8 height 8
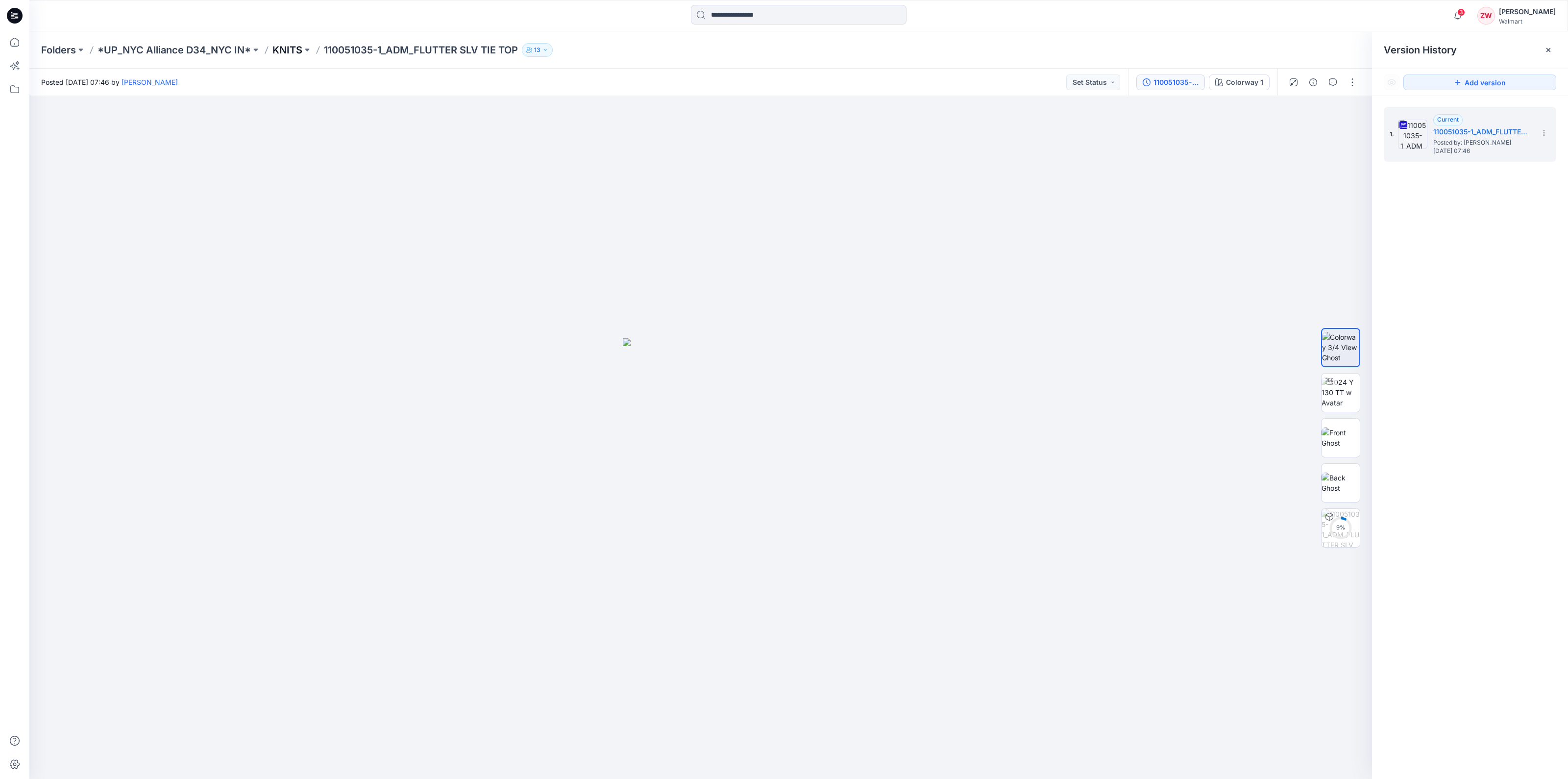
click at [285, 52] on p "KNITS" at bounding box center [287, 50] width 30 height 14
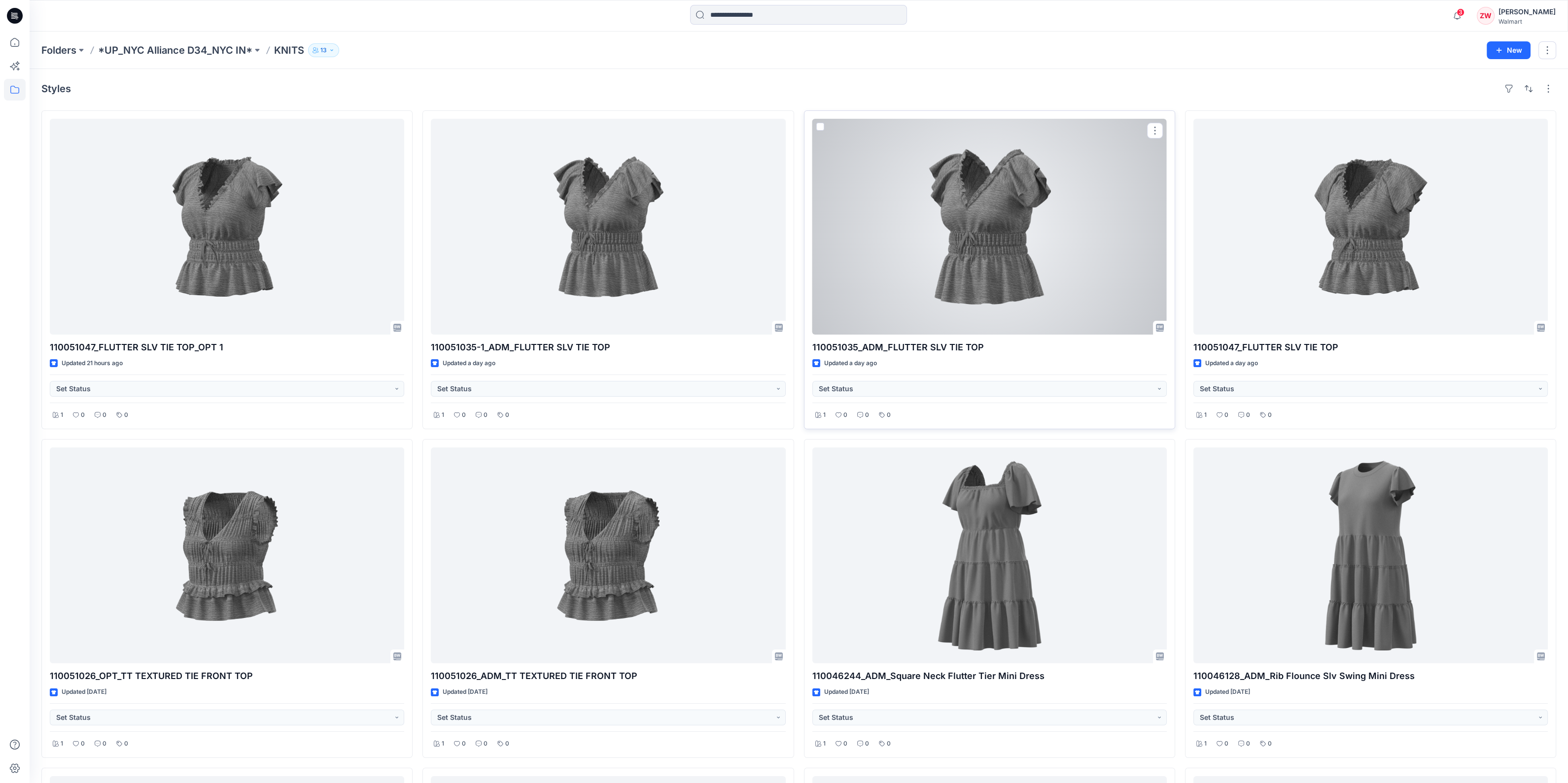
click at [1022, 231] on div at bounding box center [989, 227] width 354 height 216
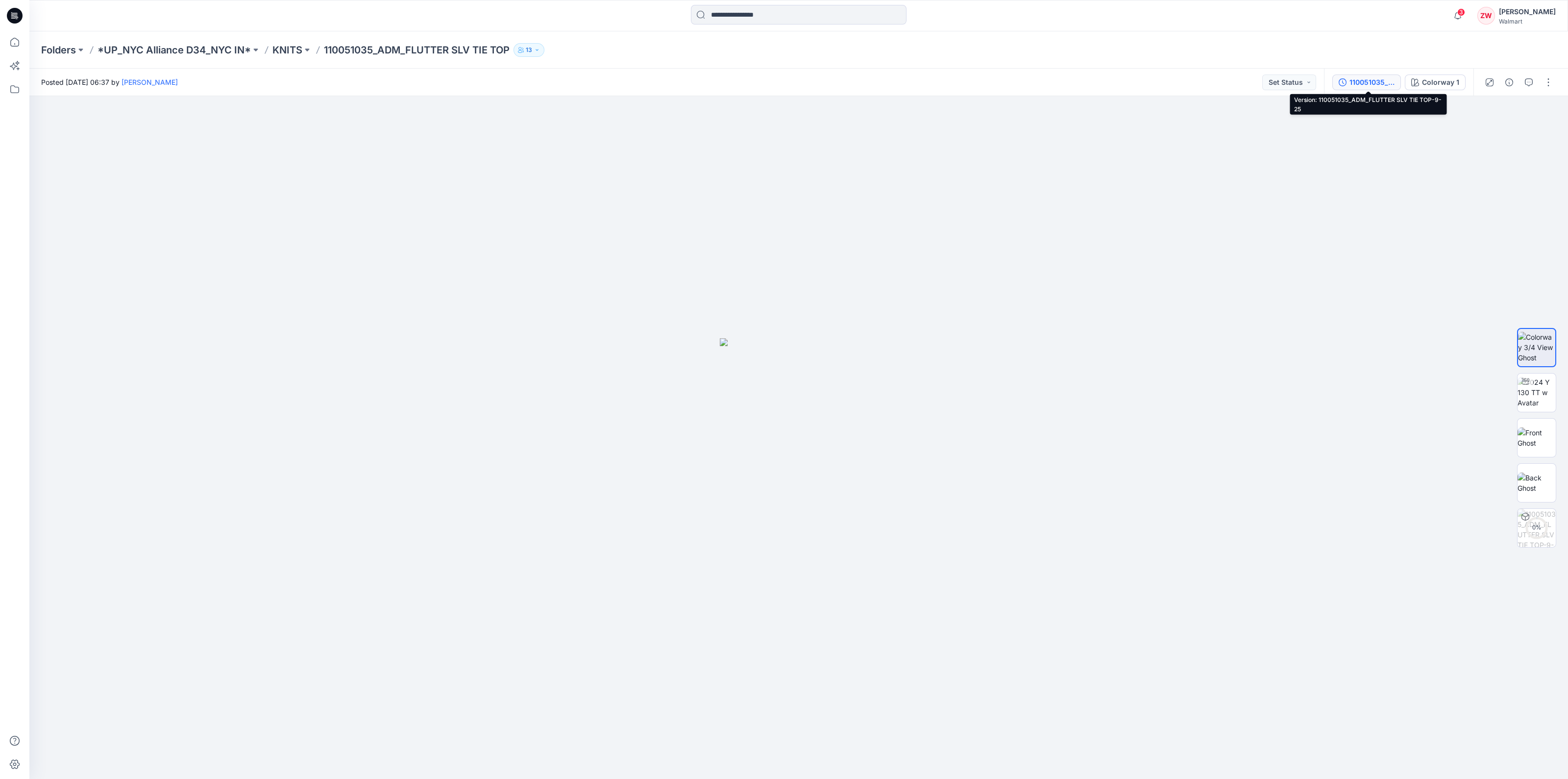
click at [1375, 83] on div "110051035_ADM_FLUTTER SLV TIE TOP-9-25" at bounding box center [1372, 82] width 45 height 11
